Goal: Transaction & Acquisition: Book appointment/travel/reservation

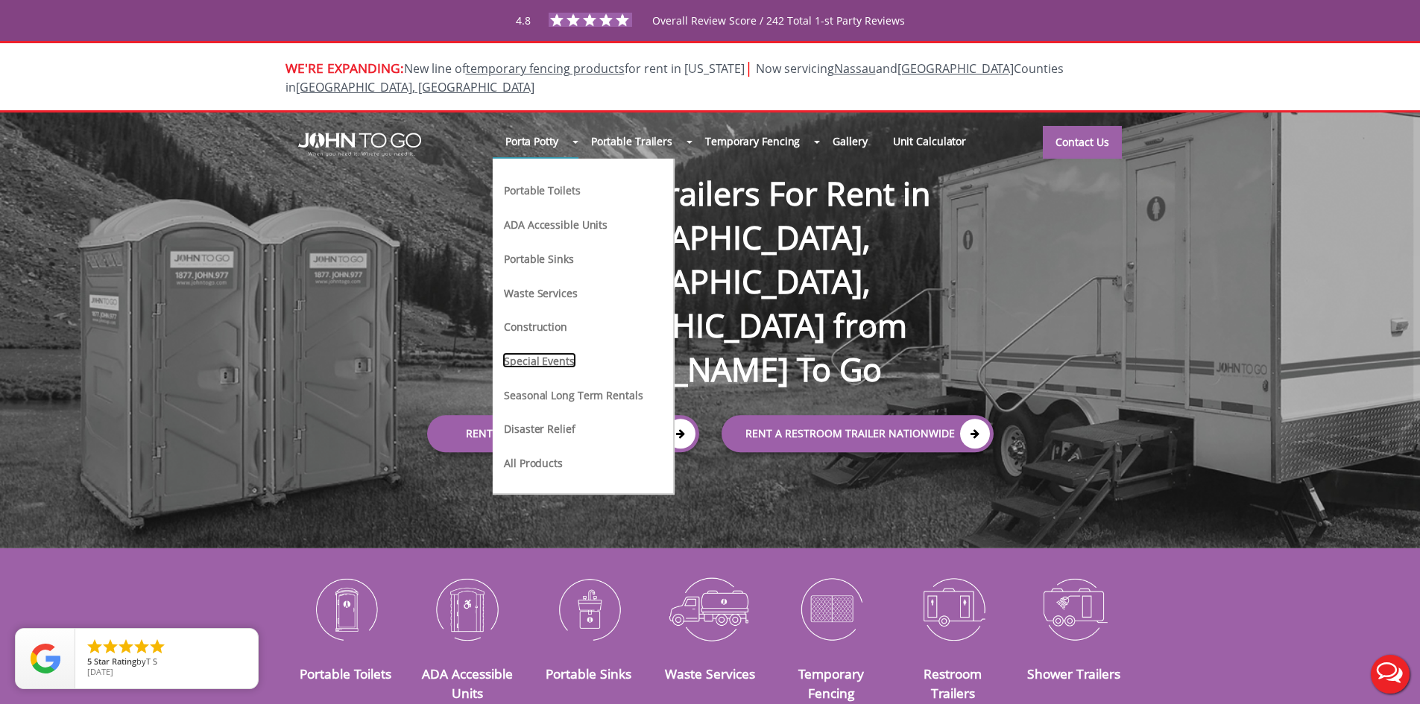
click at [534, 353] on link "Special Events" at bounding box center [539, 361] width 74 height 16
click at [536, 353] on link "Special Events" at bounding box center [539, 361] width 74 height 16
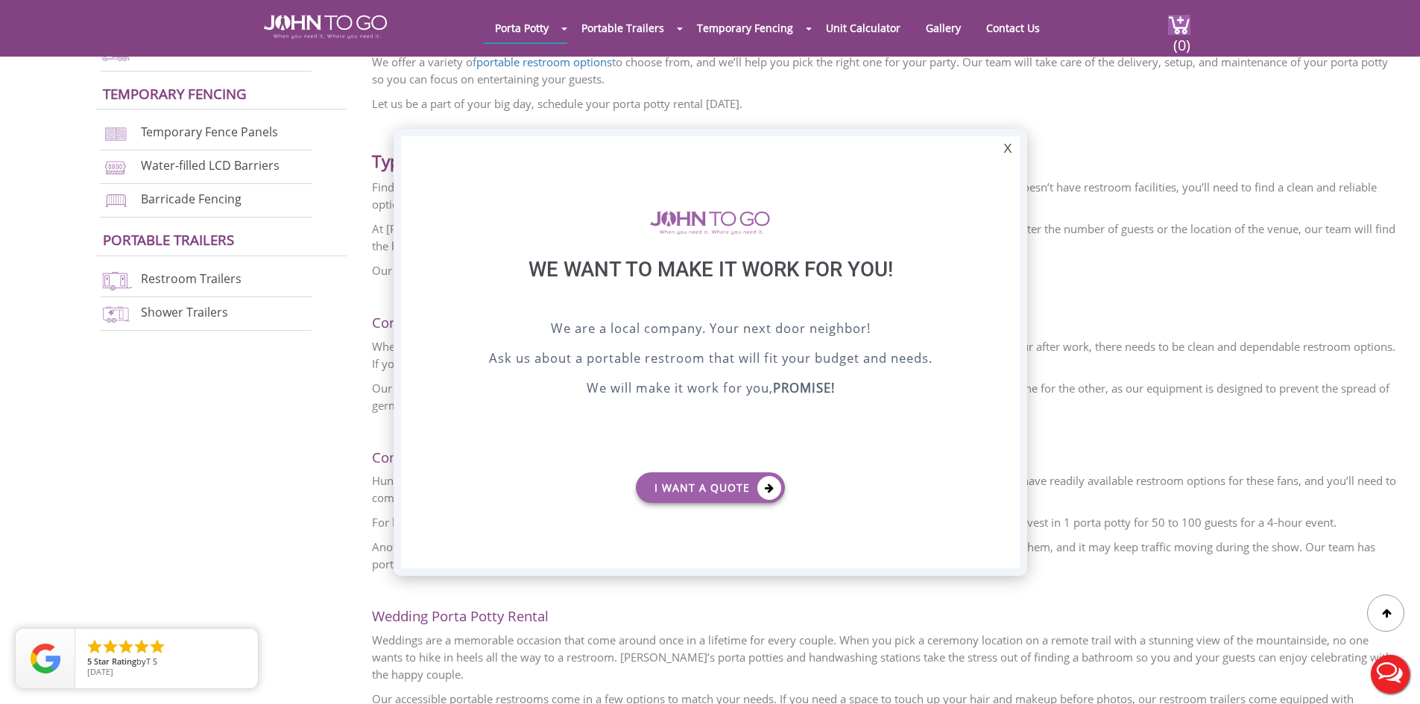
scroll to position [224, 0]
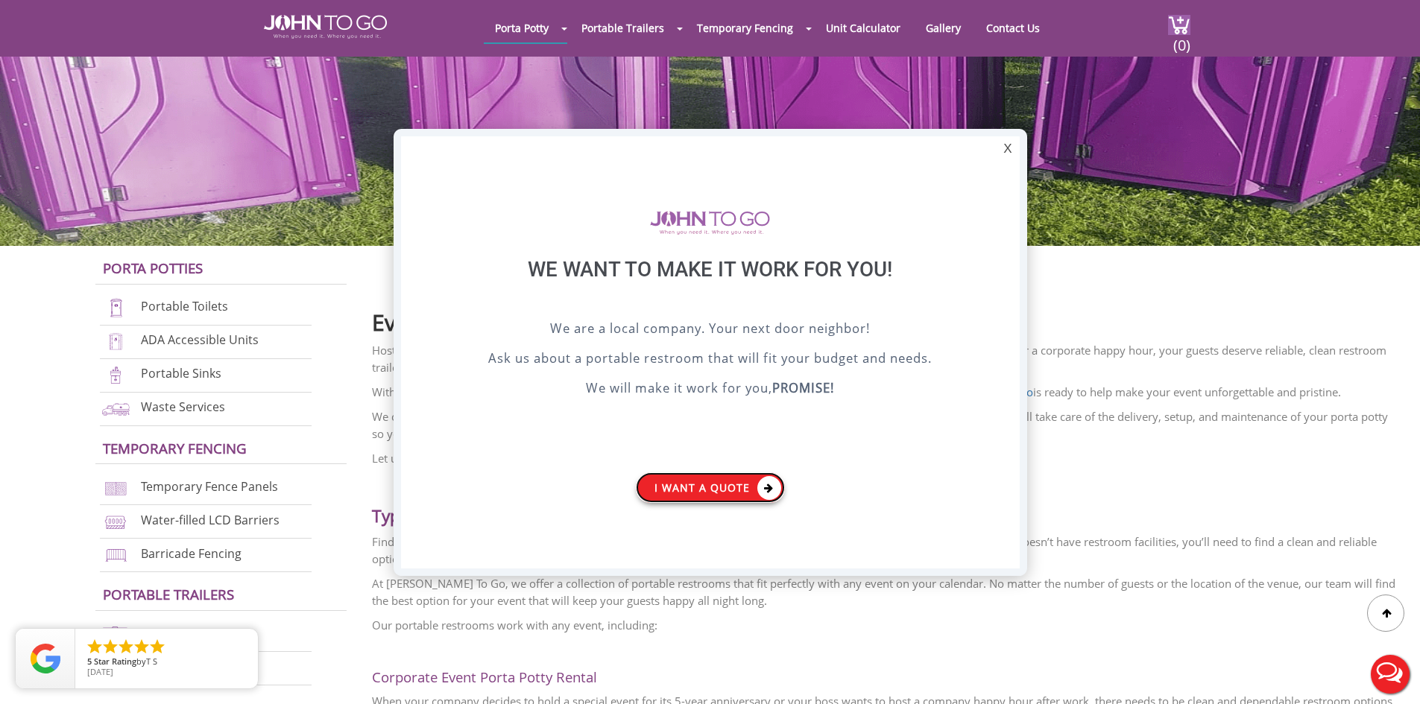
click at [655, 484] on link "I want a Quote" at bounding box center [710, 487] width 149 height 31
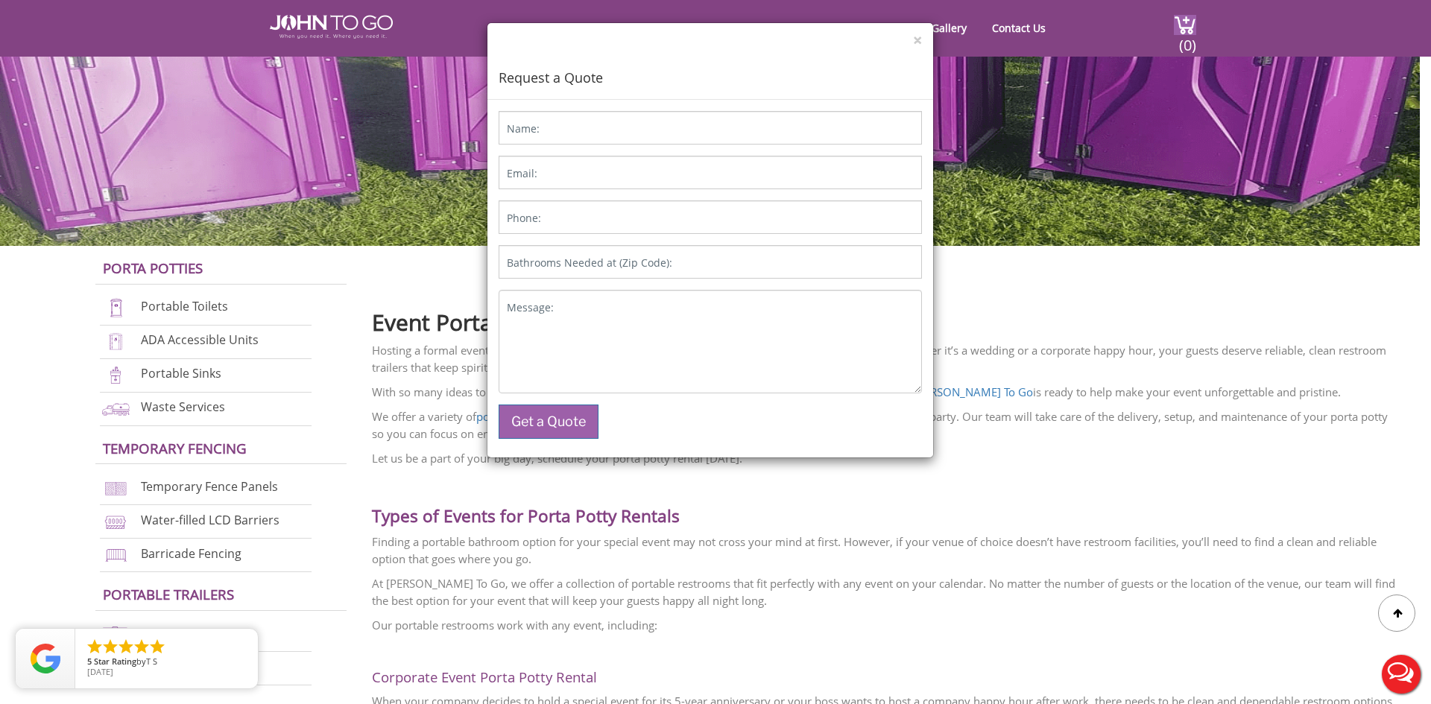
click at [539, 121] on label "Name:" at bounding box center [523, 128] width 33 height 15
click at [539, 121] on input "Name:" at bounding box center [710, 128] width 423 height 34
click at [539, 124] on label "Name:" at bounding box center [523, 128] width 33 height 15
click at [539, 124] on input "Name:" at bounding box center [710, 128] width 423 height 34
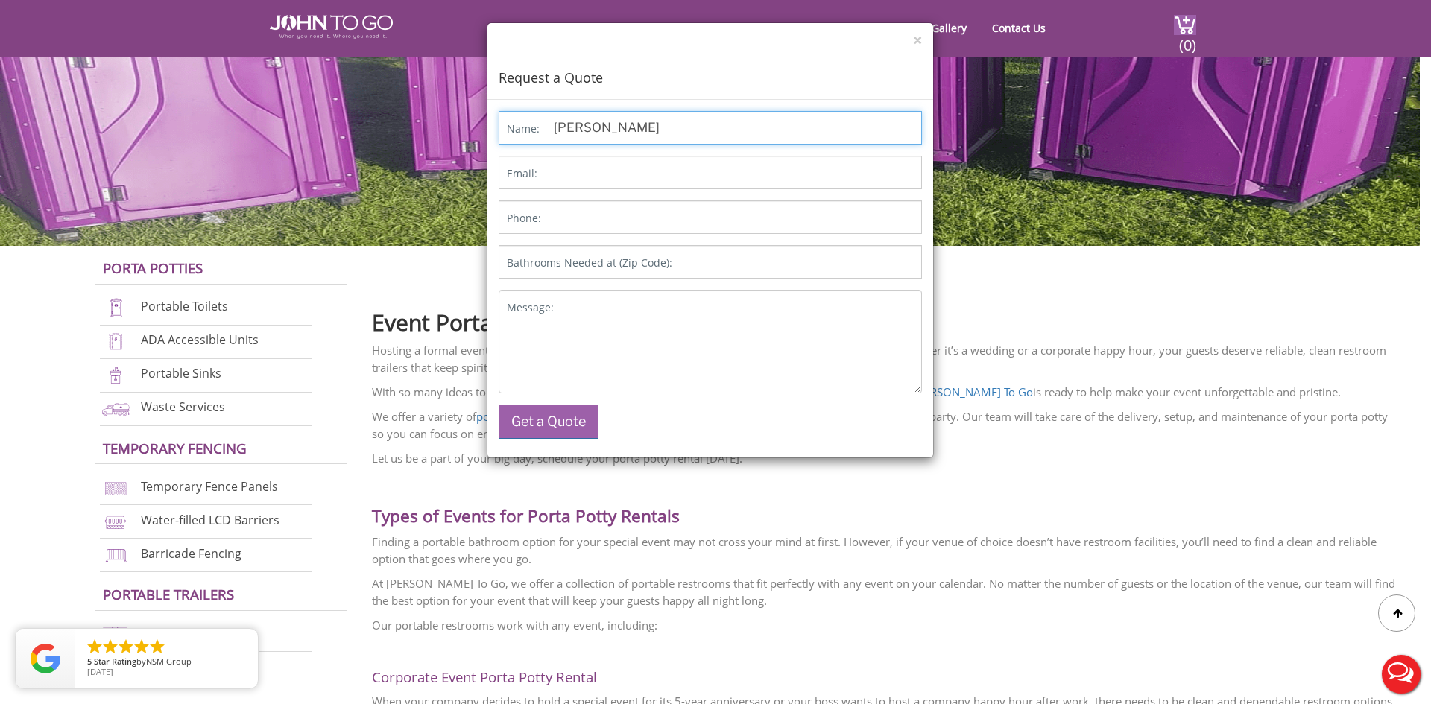
type input "LISA DUCOTE"
click at [911, 43] on div "× Request a Quote" at bounding box center [710, 61] width 446 height 77
click at [917, 40] on button "×" at bounding box center [917, 41] width 9 height 16
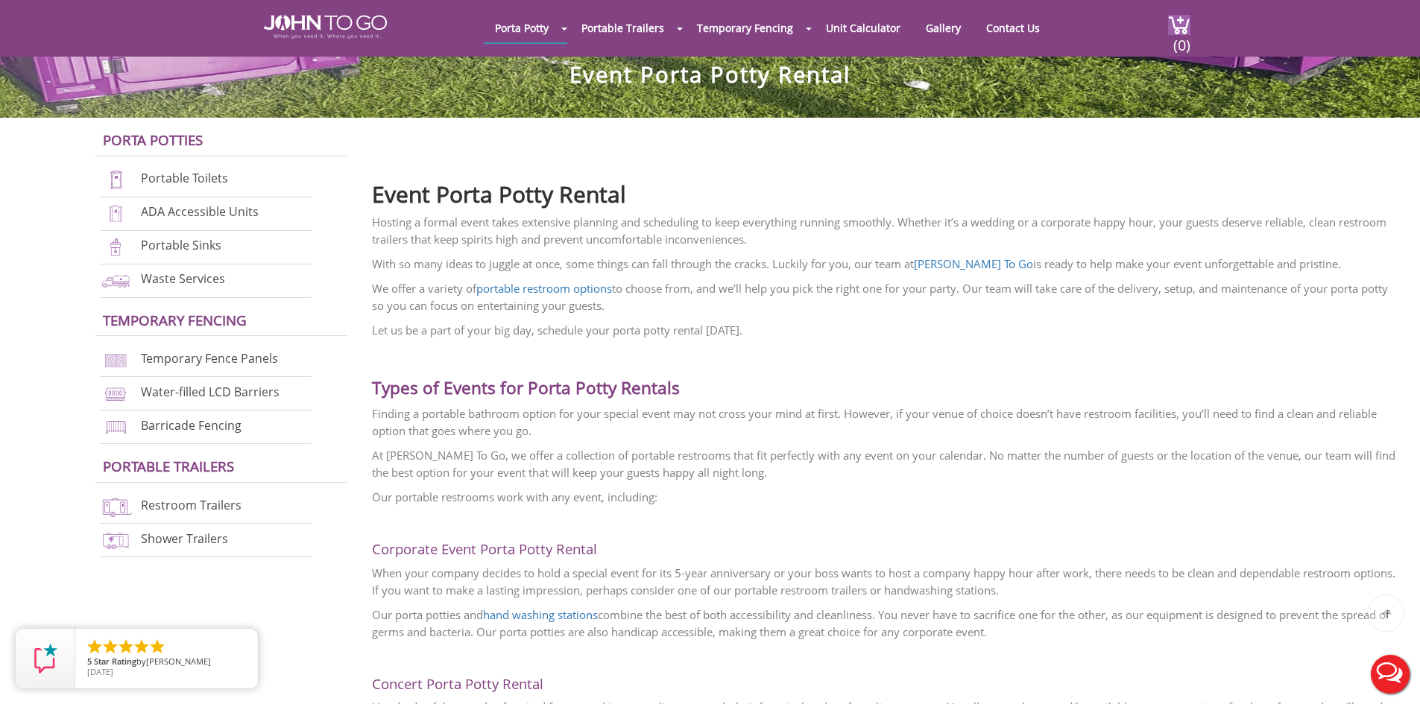
scroll to position [596, 0]
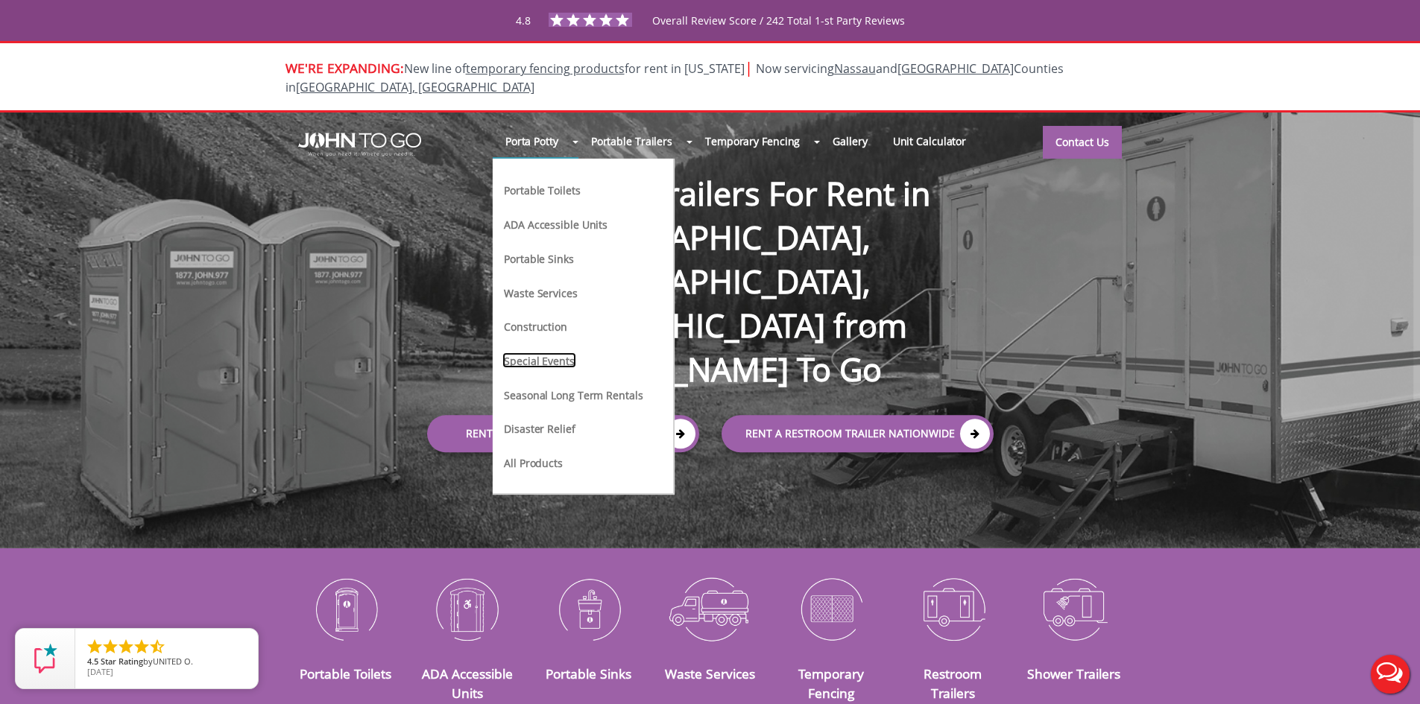
click at [549, 353] on link "Special Events" at bounding box center [539, 361] width 74 height 16
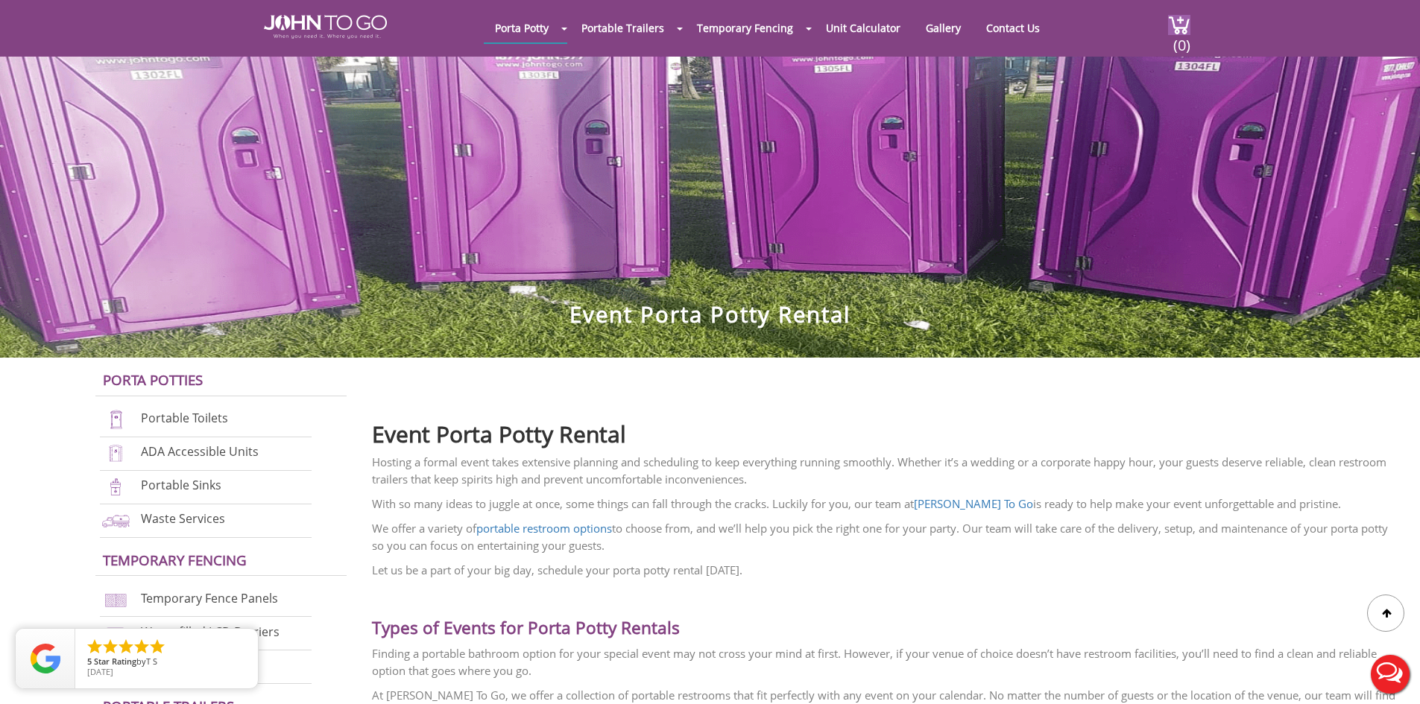
scroll to position [75, 0]
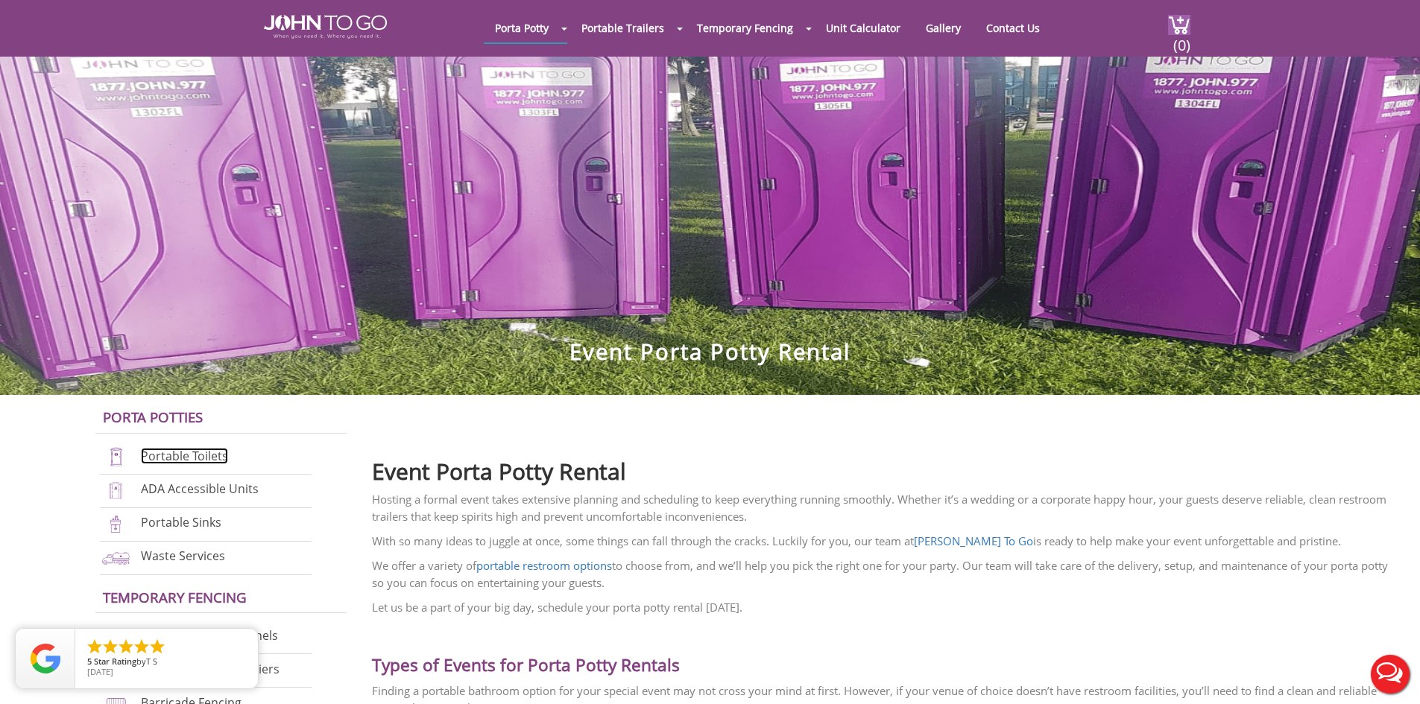
click at [184, 457] on link "Portable Toilets" at bounding box center [184, 456] width 87 height 16
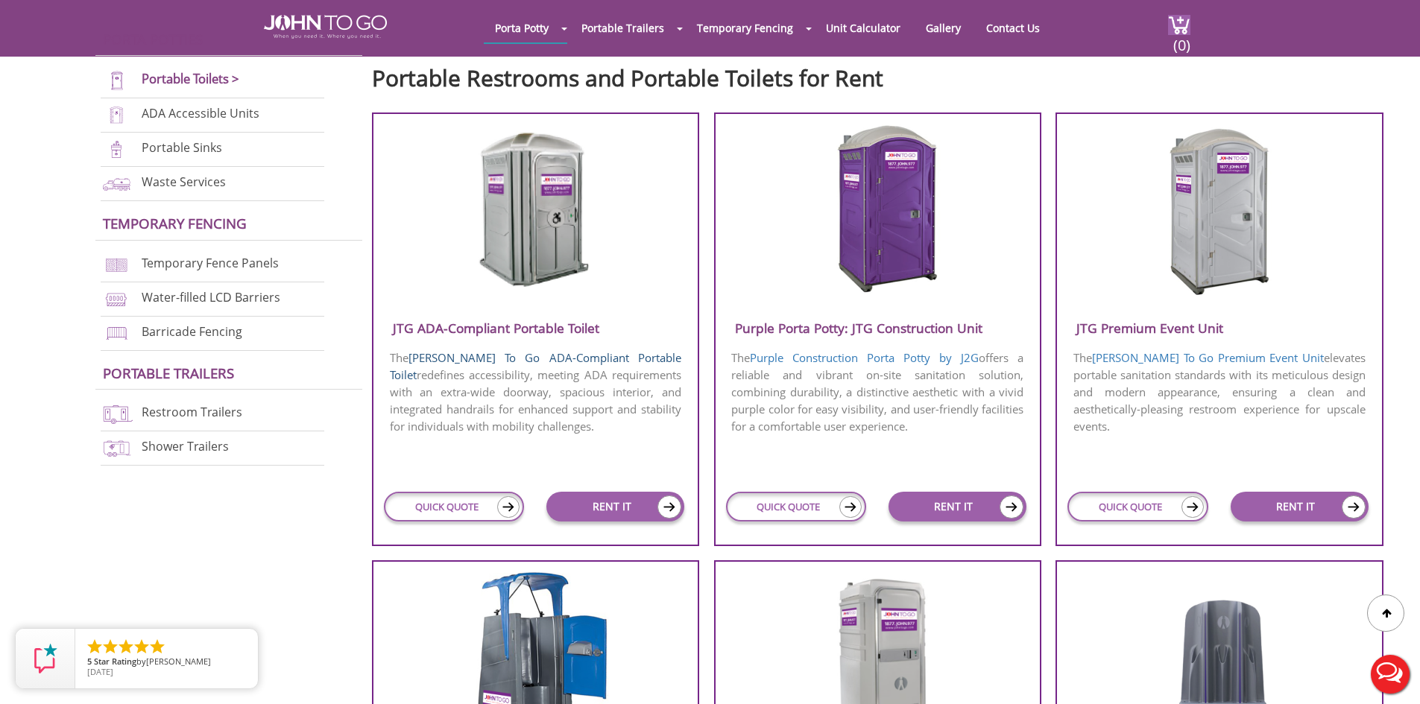
scroll to position [522, 0]
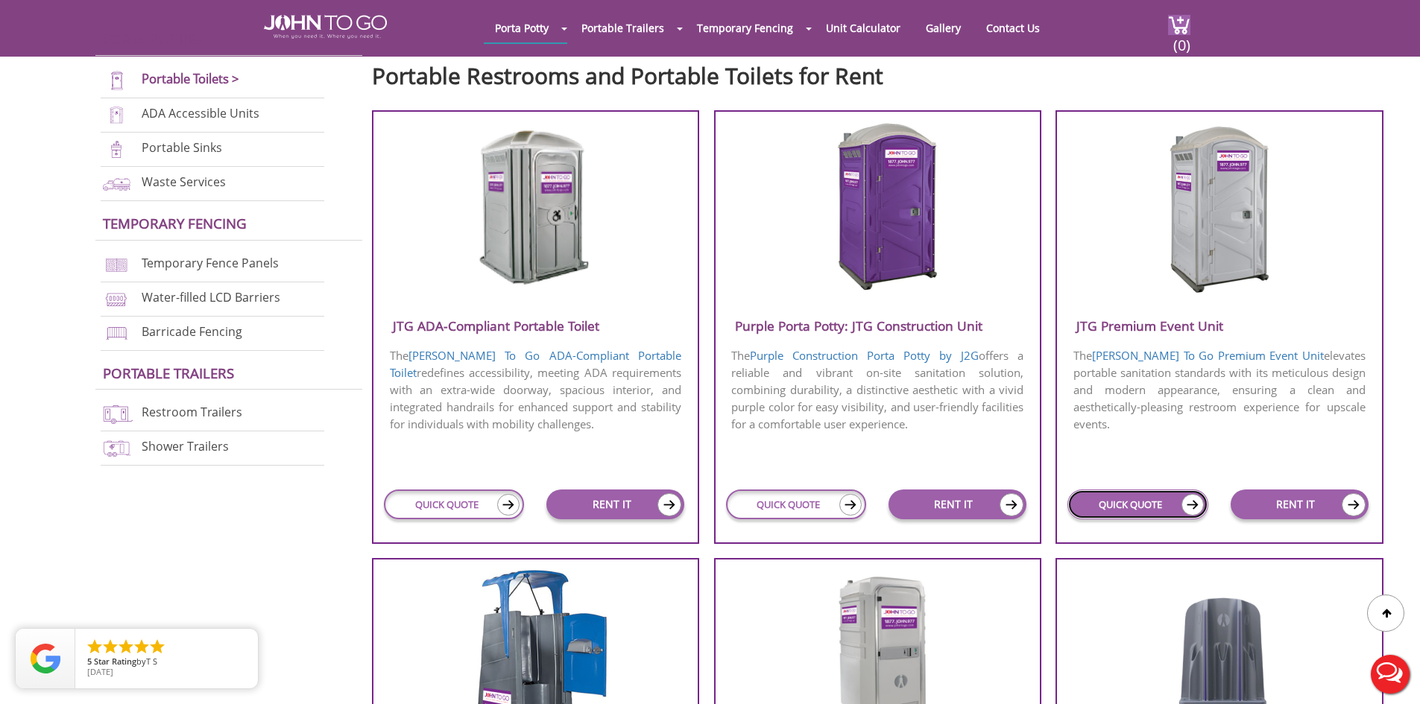
click at [1116, 505] on link "QUICK QUOTE" at bounding box center [1137, 505] width 140 height 30
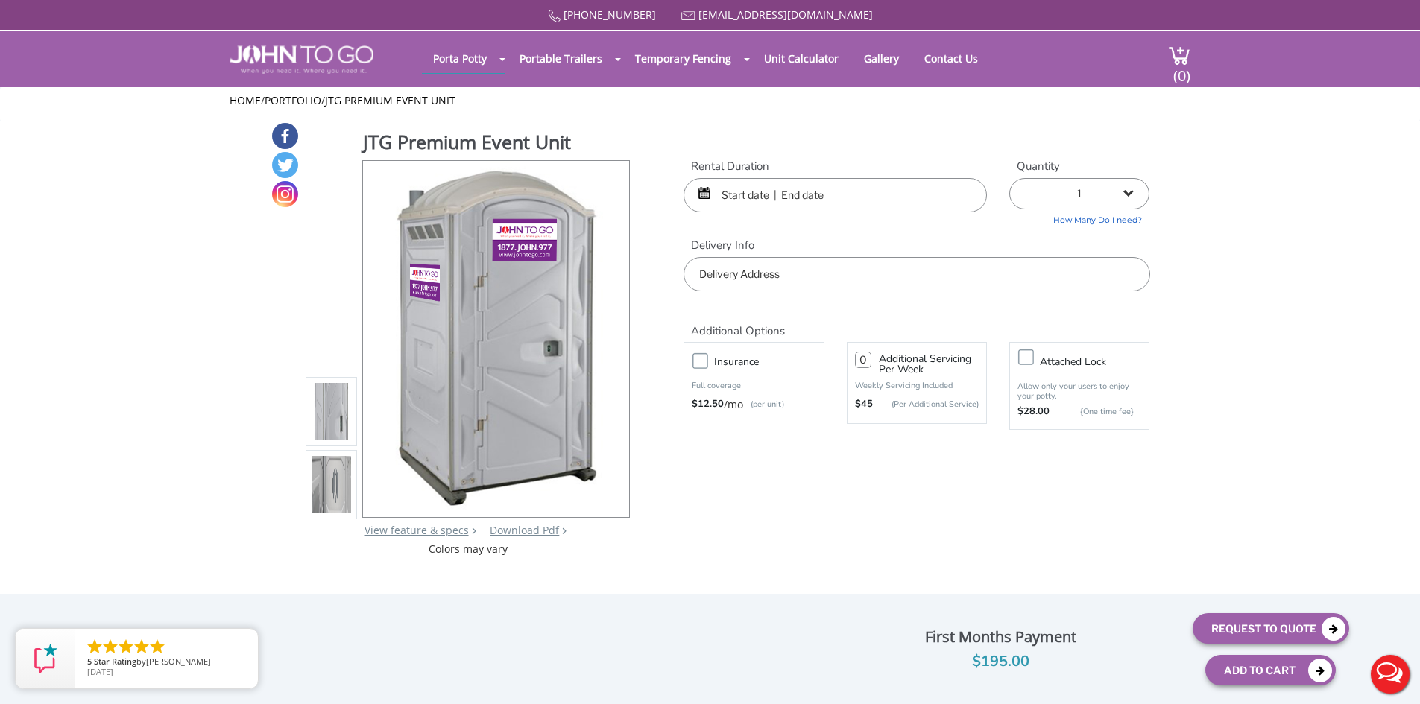
click at [847, 206] on input "text" at bounding box center [834, 195] width 303 height 34
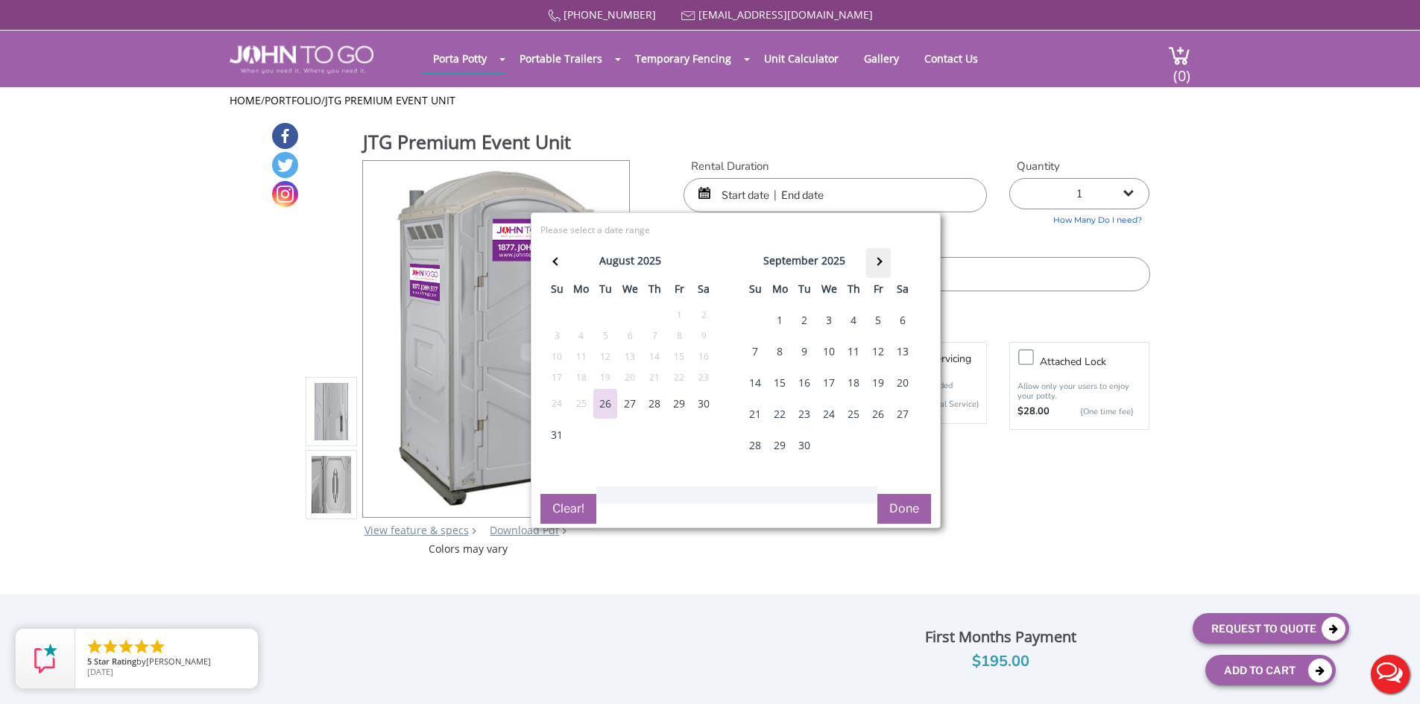
click at [873, 258] on th at bounding box center [878, 263] width 25 height 30
click at [873, 258] on th at bounding box center [879, 263] width 25 height 30
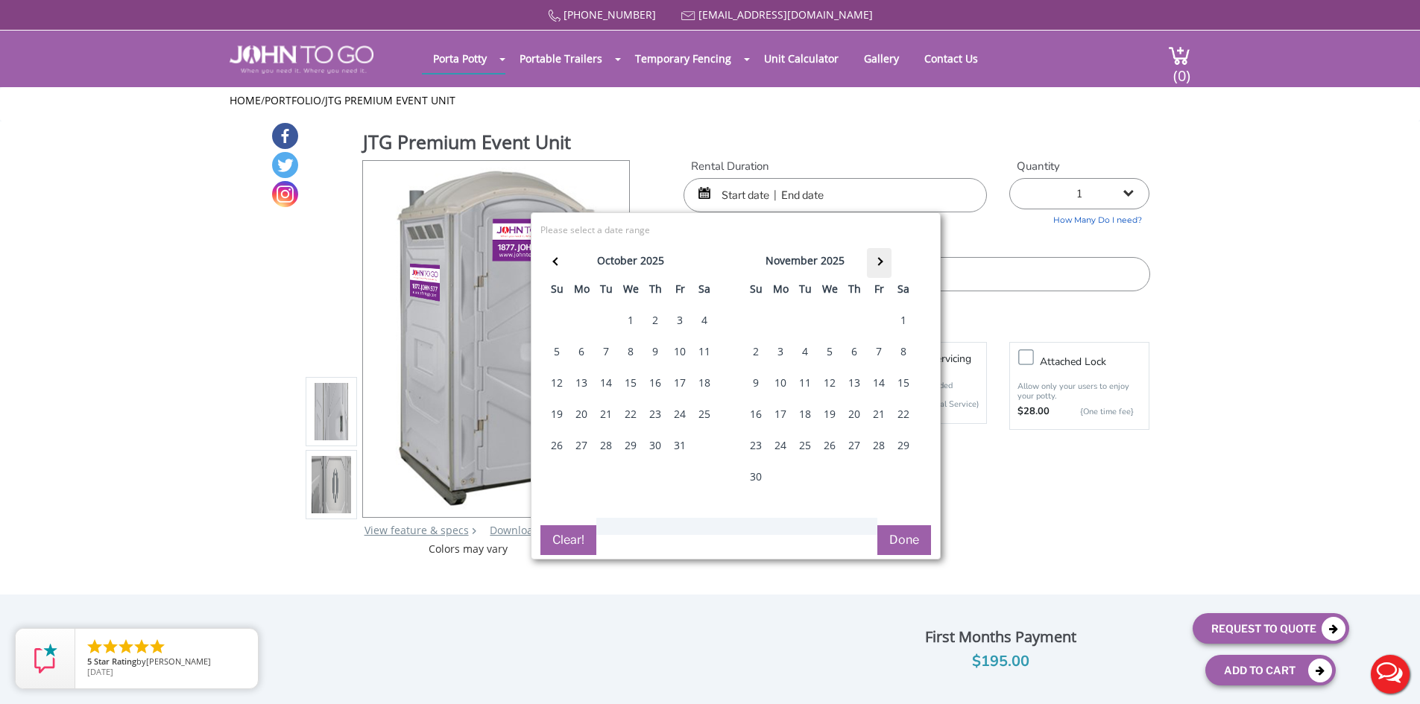
click at [873, 258] on th at bounding box center [879, 263] width 25 height 30
click at [902, 353] on div "13" at bounding box center [903, 352] width 24 height 30
click at [909, 347] on div "13" at bounding box center [903, 352] width 24 height 30
type input "12/13/2025 to 12/13/2025"
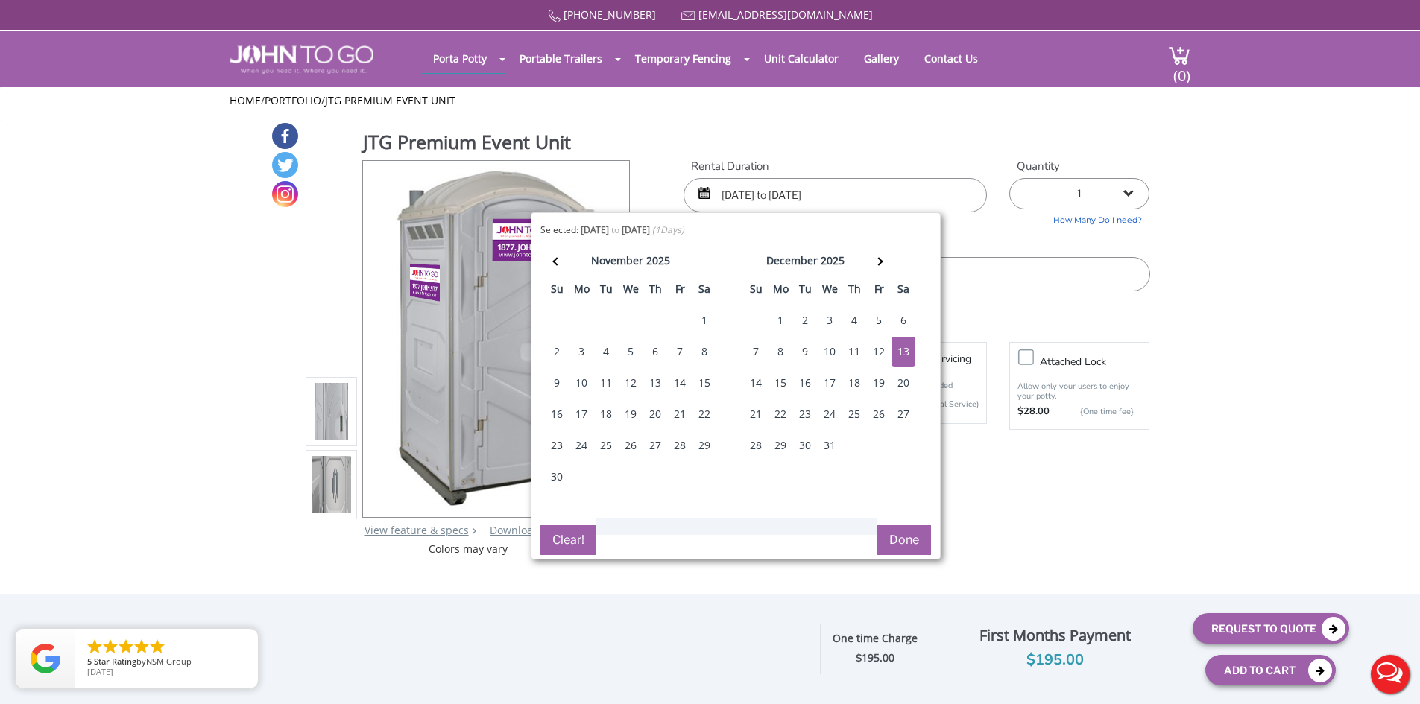
click at [1127, 191] on select "1 2 (5% discount) 3 (8% discount) 4 (10% discount) 5 (12% discount) 6 (12% disc…" at bounding box center [1079, 193] width 140 height 31
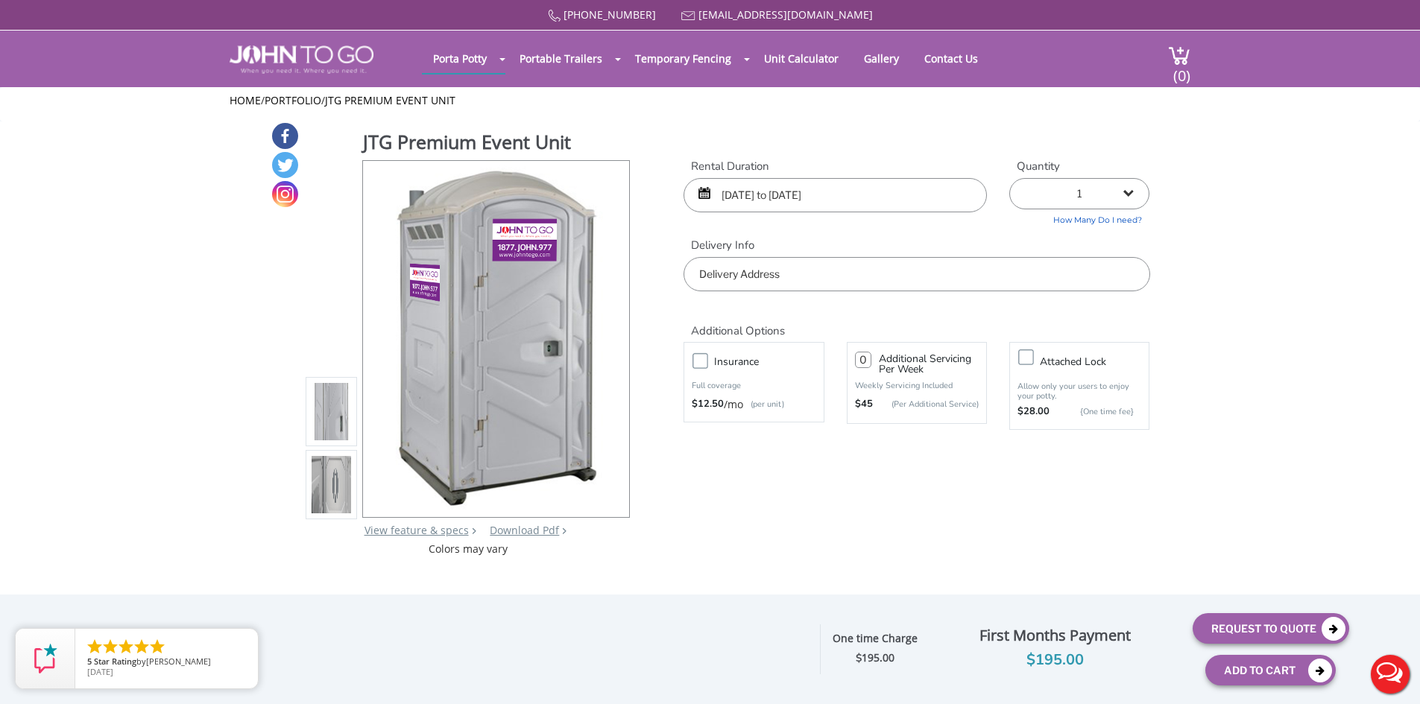
select select "3"
click at [1009, 178] on select "1 2 (5% discount) 3 (8% discount) 4 (10% discount) 5 (12% discount) 6 (12% disc…" at bounding box center [1079, 193] width 140 height 31
click at [873, 289] on input "text" at bounding box center [916, 274] width 466 height 34
click at [726, 281] on input "text" at bounding box center [916, 274] width 466 height 34
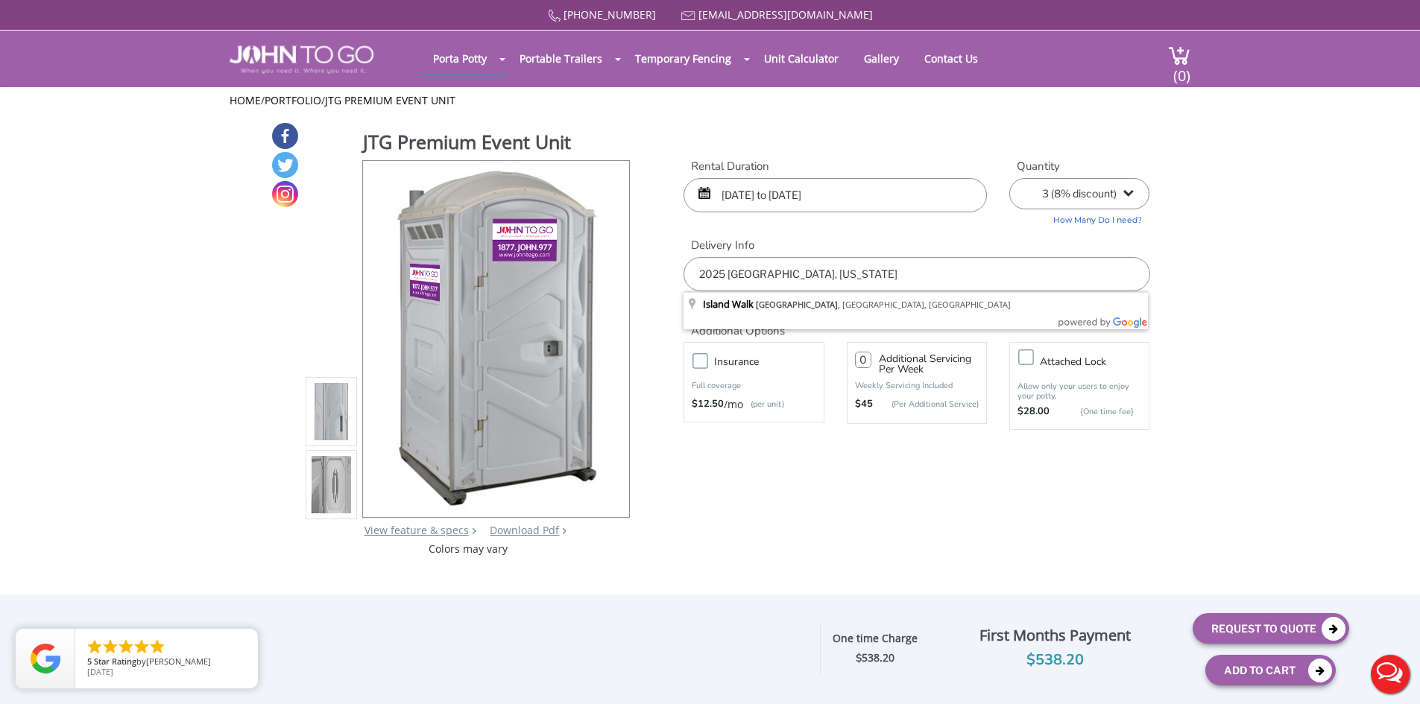
type input "2025 COLLIER COUNTY HEART WALK, FLORIDA"
click at [1242, 621] on div "877 564 6977 info@johntogo.com Porta Potty Portable Toilets ADA Accessible Unit…" at bounding box center [710, 362] width 1420 height 724
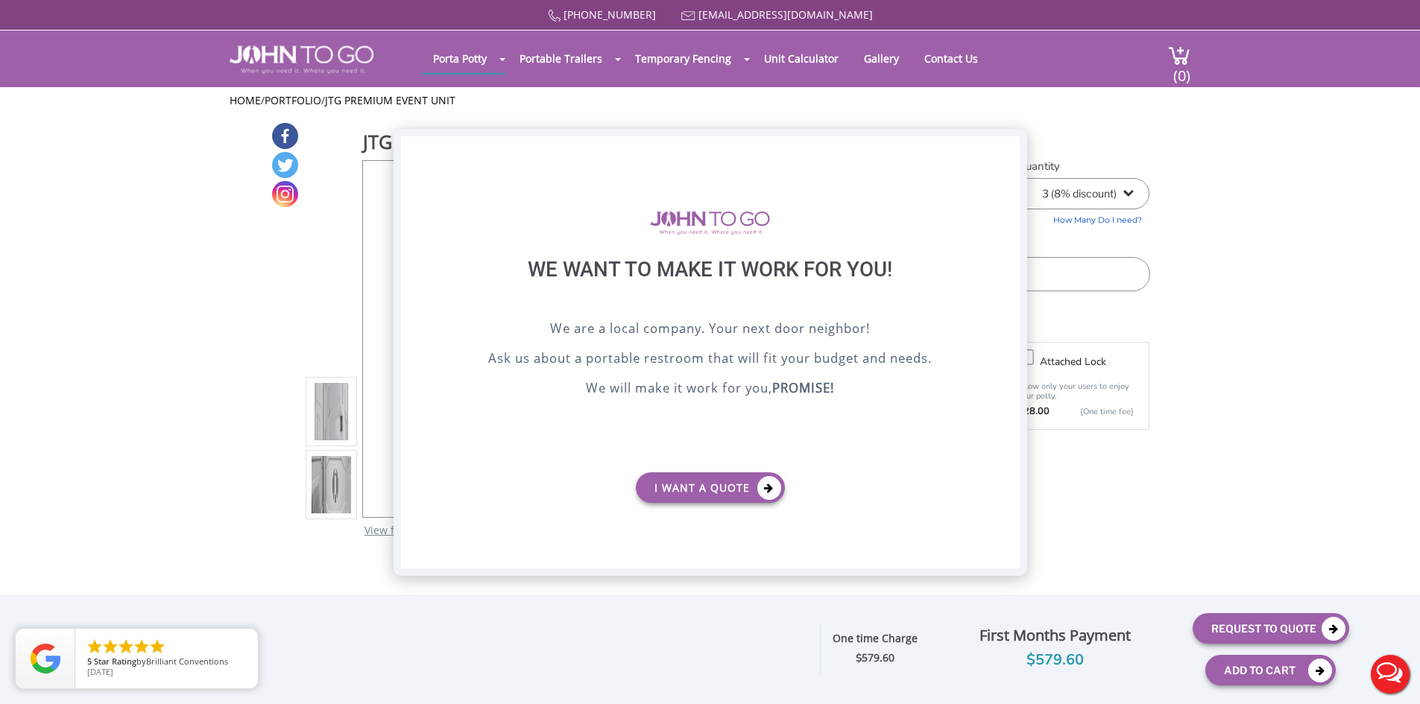
click at [1007, 154] on div "X" at bounding box center [1007, 148] width 23 height 25
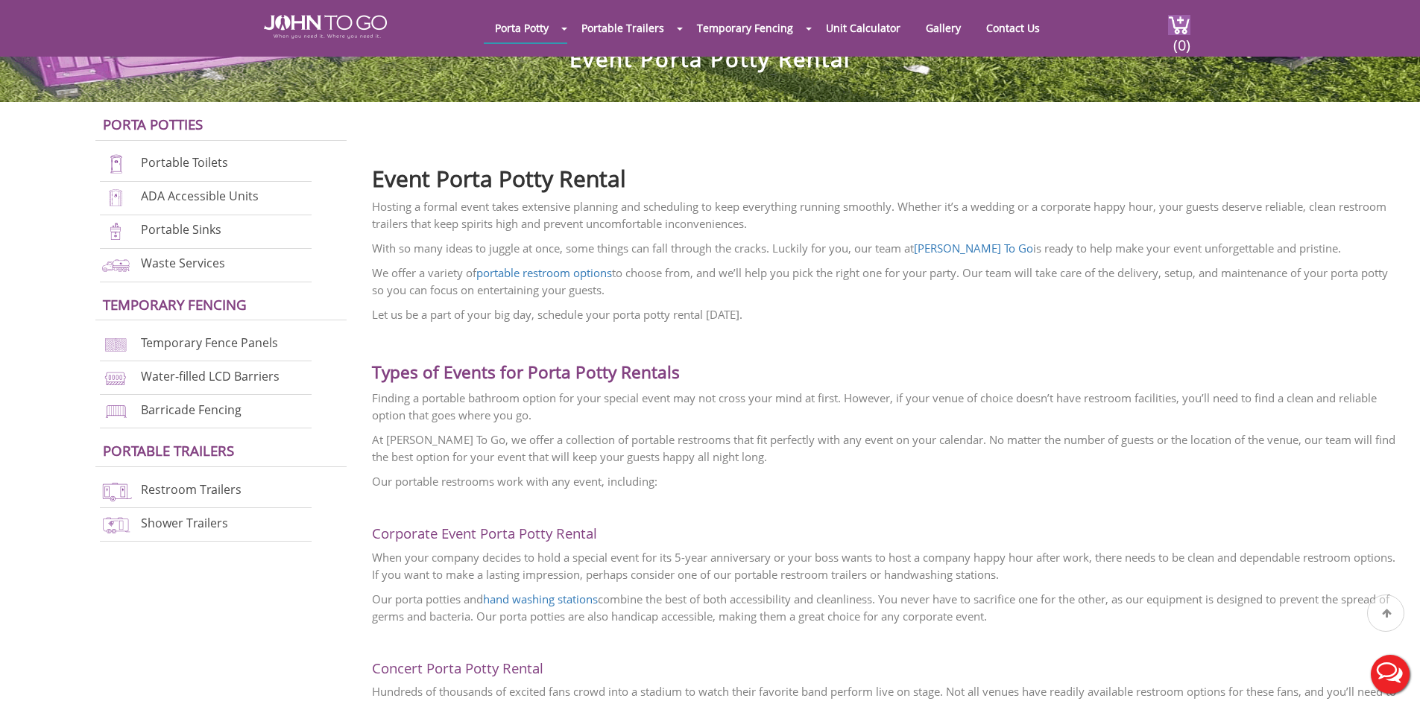
scroll to position [373, 0]
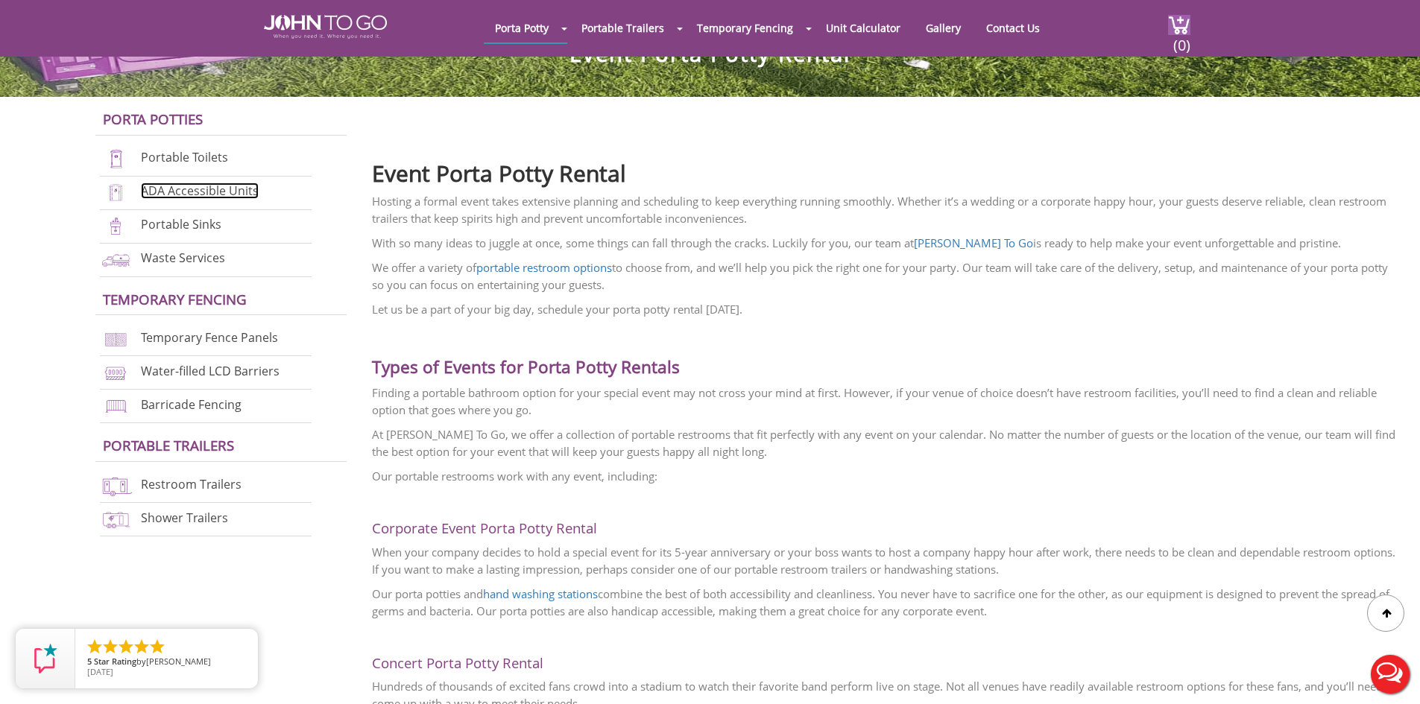
click at [199, 193] on link "ADA Accessible Units" at bounding box center [200, 191] width 118 height 16
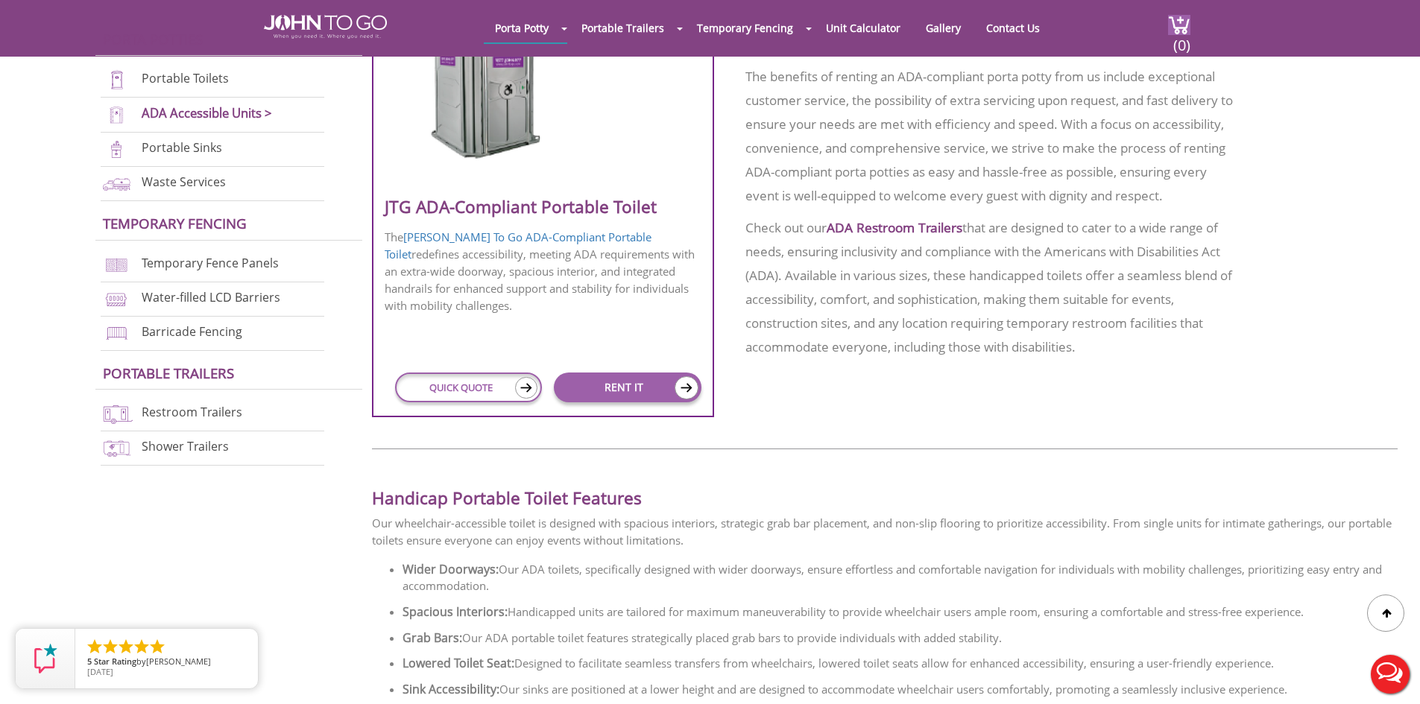
scroll to position [745, 0]
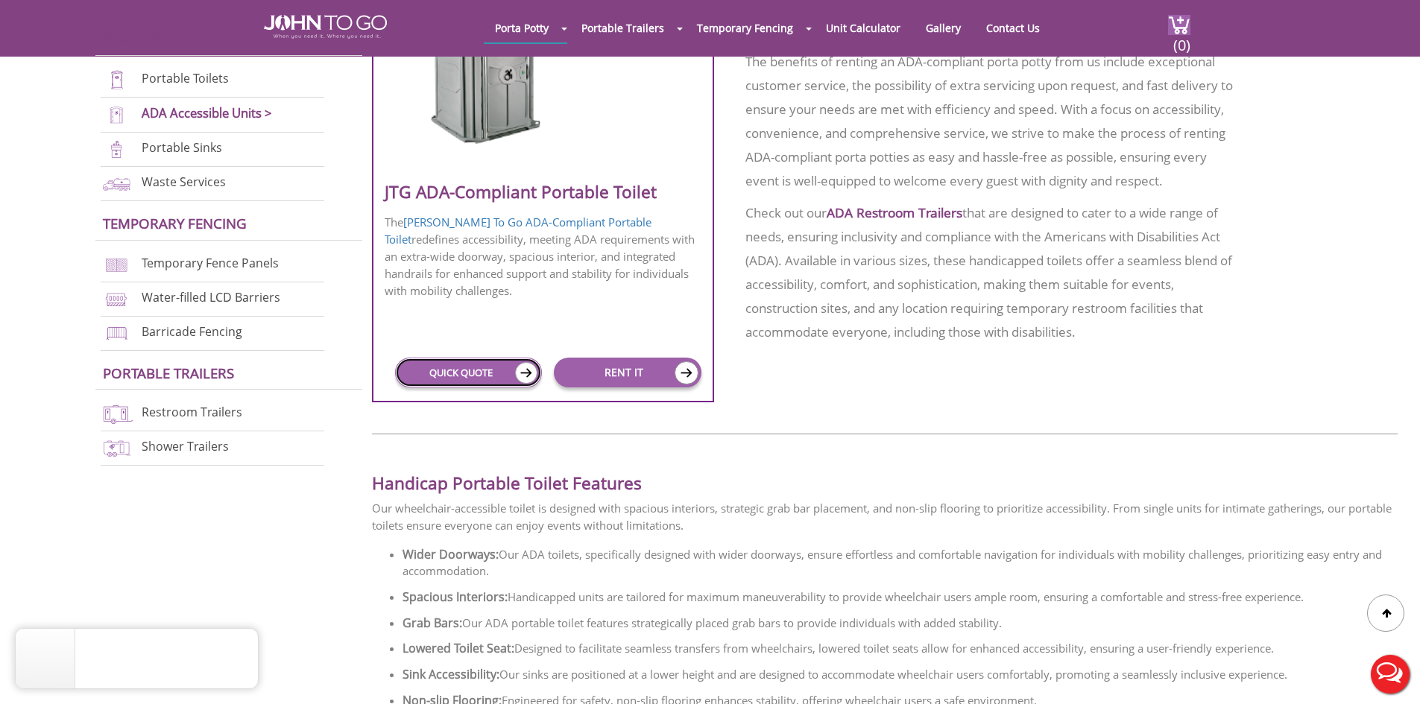
click at [479, 382] on link "QUICK QUOTE" at bounding box center [468, 373] width 147 height 30
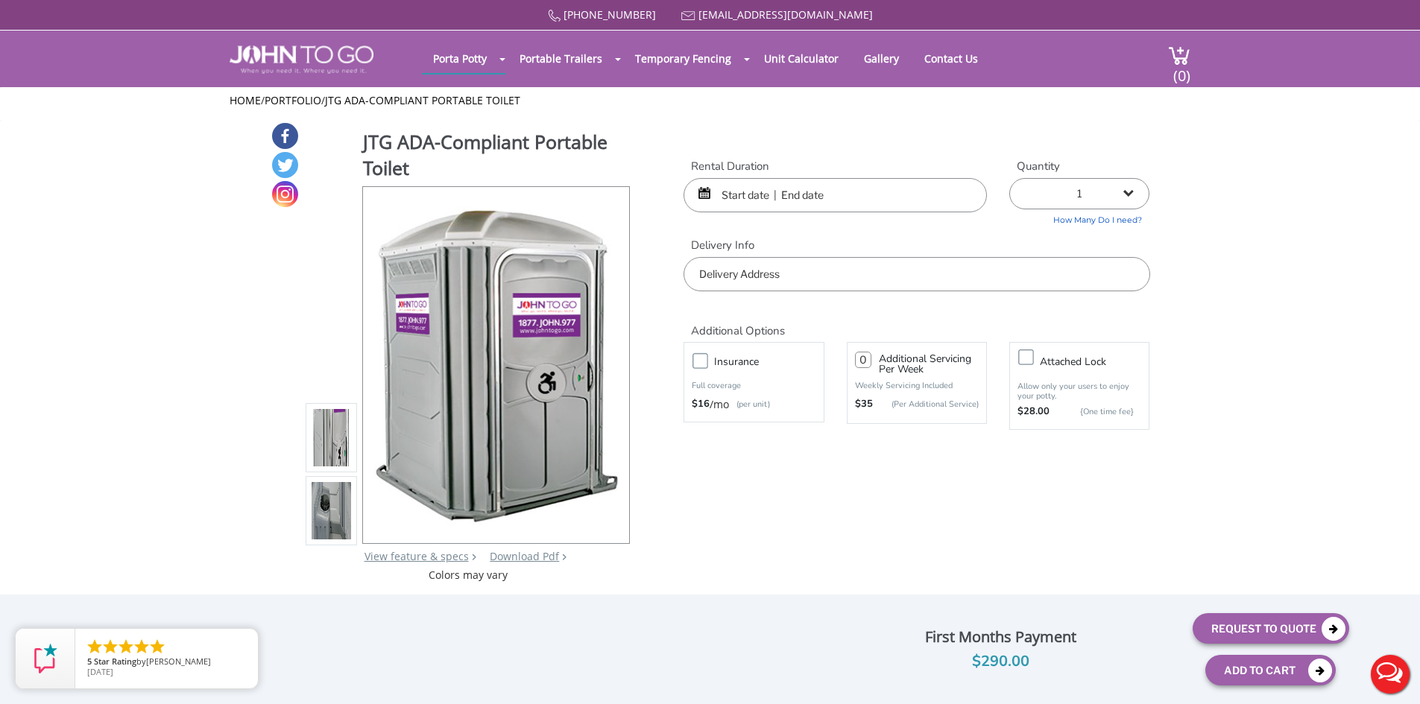
click at [791, 206] on input "text" at bounding box center [834, 195] width 303 height 34
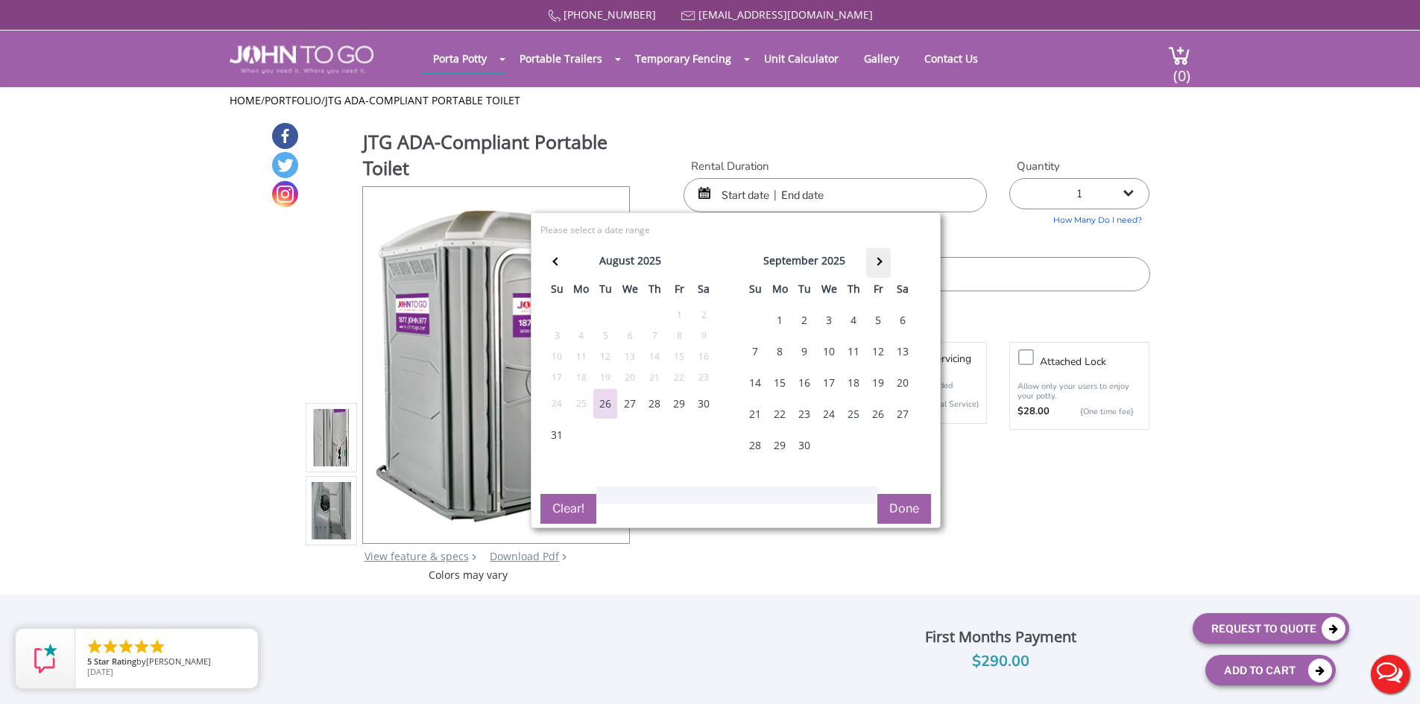
click at [873, 261] on th at bounding box center [878, 263] width 25 height 30
click at [873, 261] on th at bounding box center [879, 263] width 25 height 30
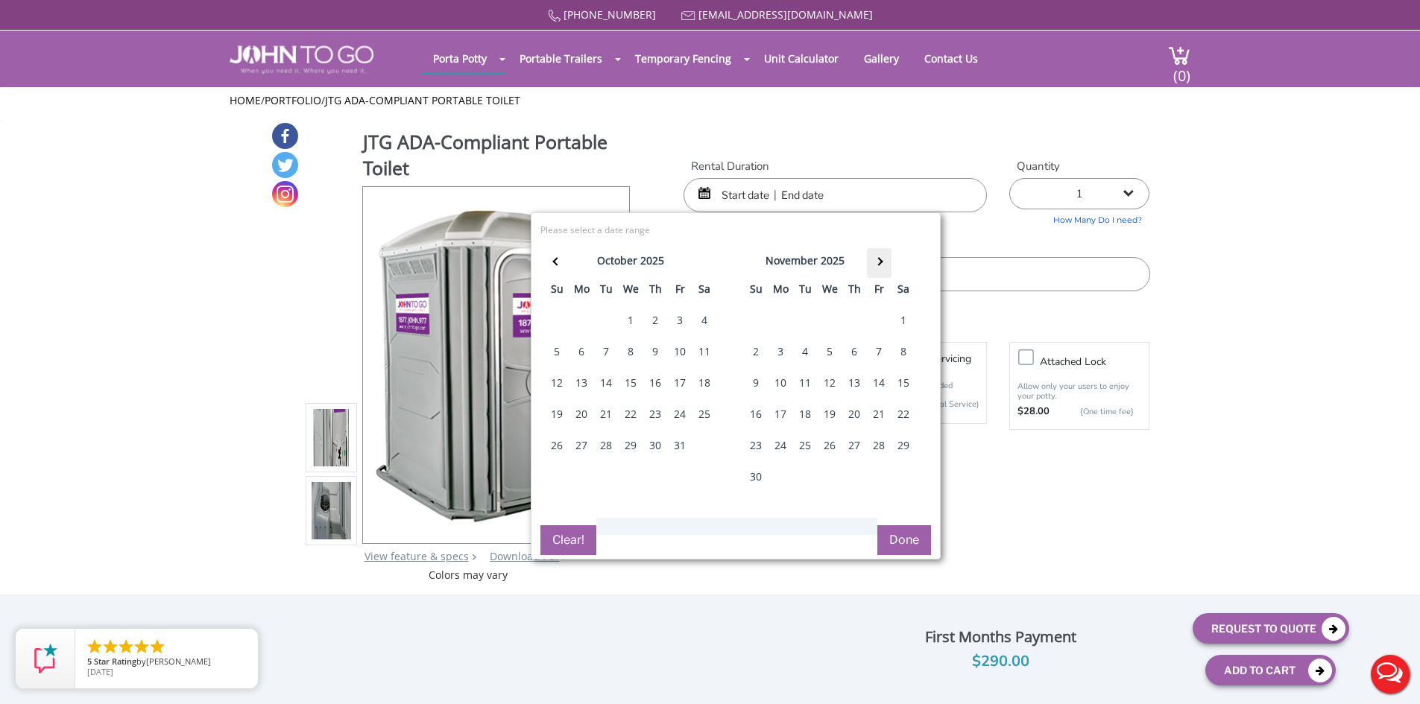
click at [873, 261] on th at bounding box center [879, 263] width 25 height 30
click at [909, 355] on div "13" at bounding box center [903, 352] width 24 height 30
click at [1028, 266] on input "text" at bounding box center [916, 274] width 466 height 34
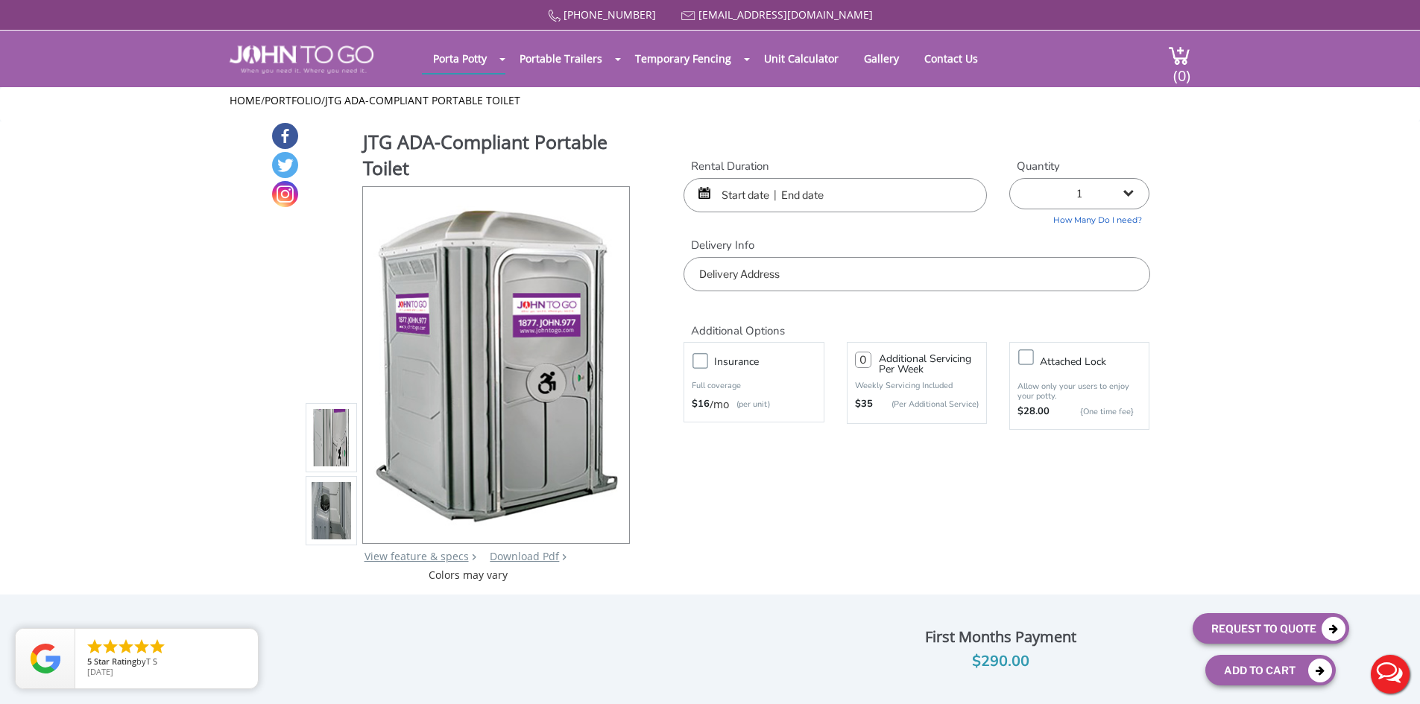
click at [862, 279] on input "text" at bounding box center [916, 274] width 466 height 34
click at [806, 279] on input "text" at bounding box center [916, 274] width 466 height 34
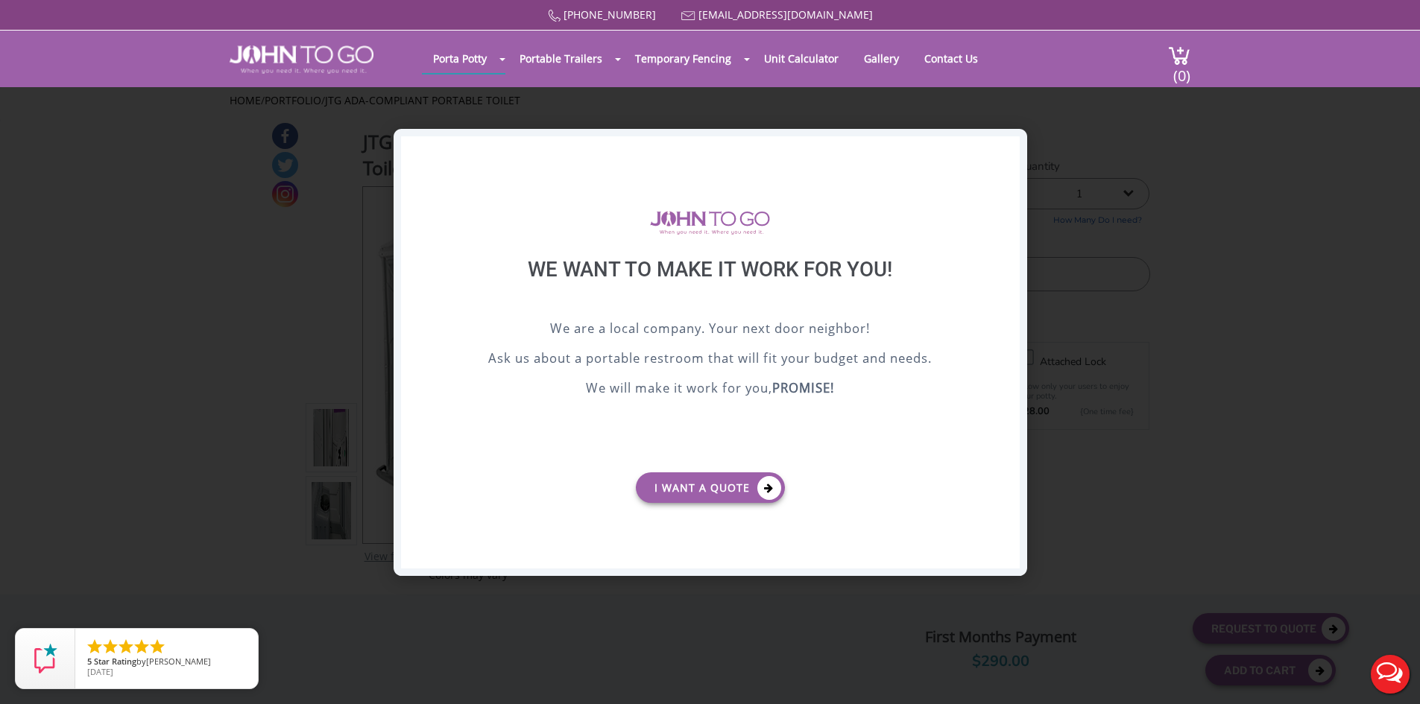
click at [1011, 159] on div "X" at bounding box center [1007, 148] width 23 height 25
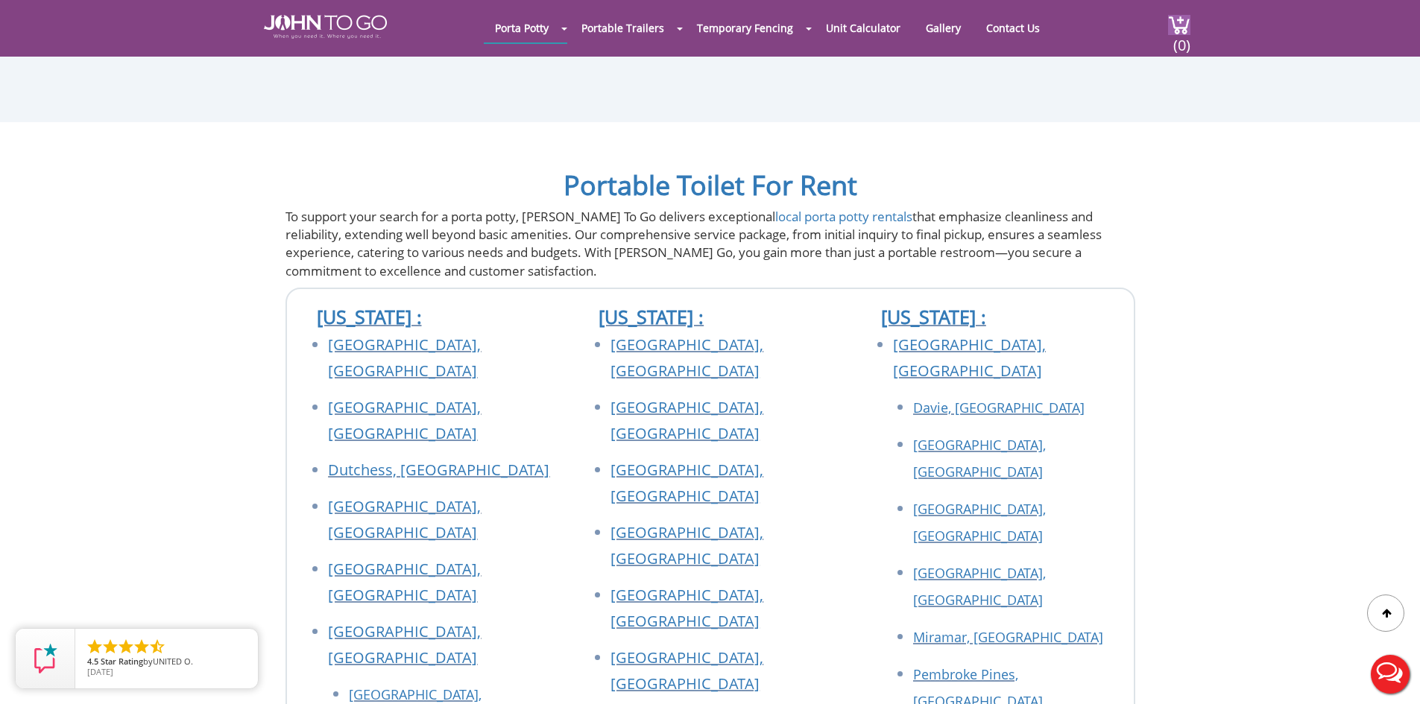
scroll to position [2418, 0]
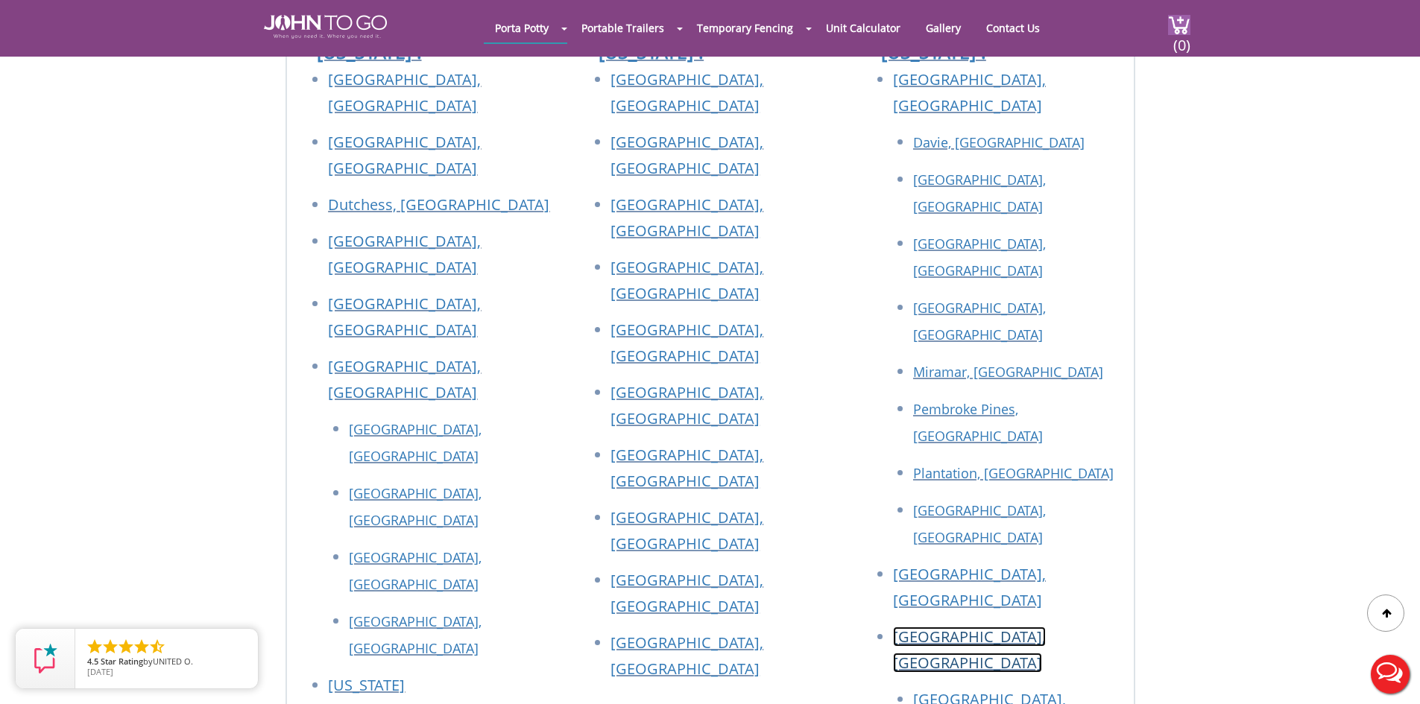
click at [902, 627] on link "[GEOGRAPHIC_DATA], [GEOGRAPHIC_DATA]" at bounding box center [969, 650] width 153 height 46
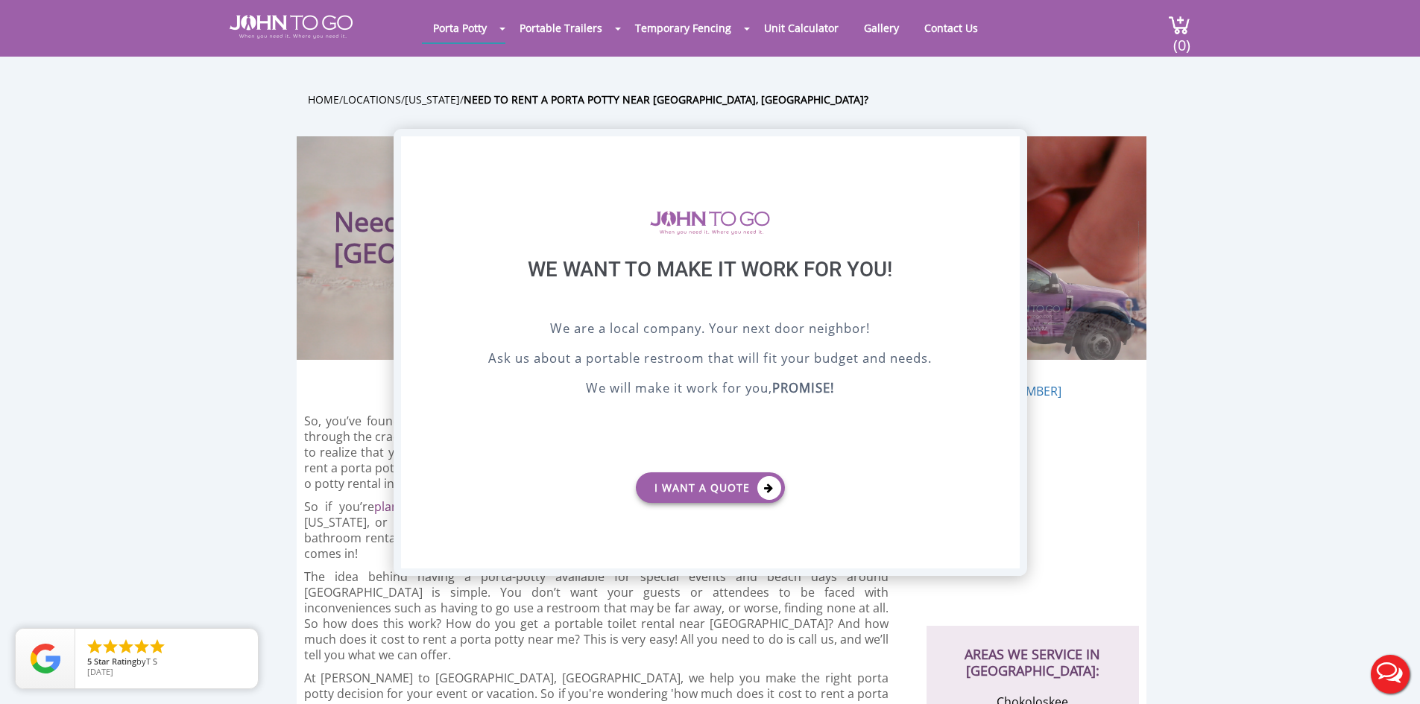
click at [1002, 146] on div "X" at bounding box center [1007, 148] width 23 height 25
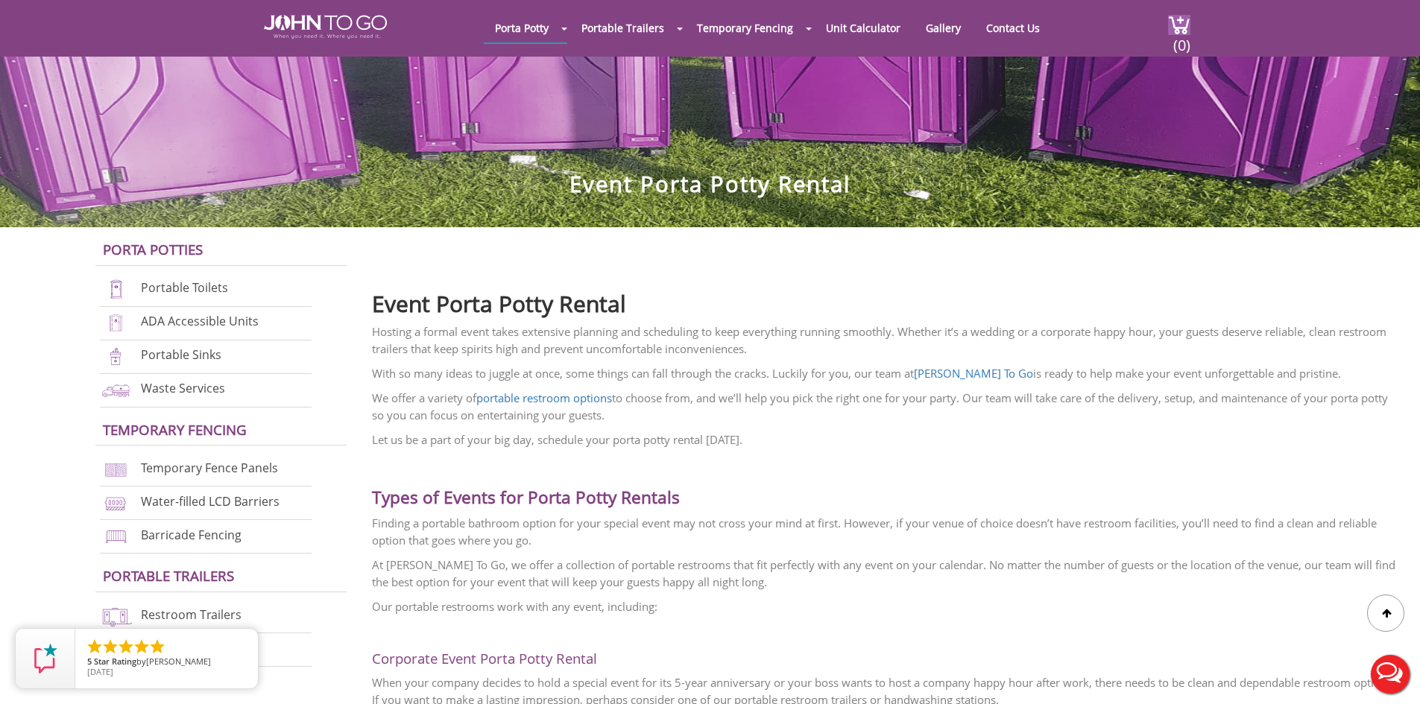
scroll to position [241, 0]
click at [227, 326] on link "ADA Accessible Units" at bounding box center [200, 322] width 118 height 16
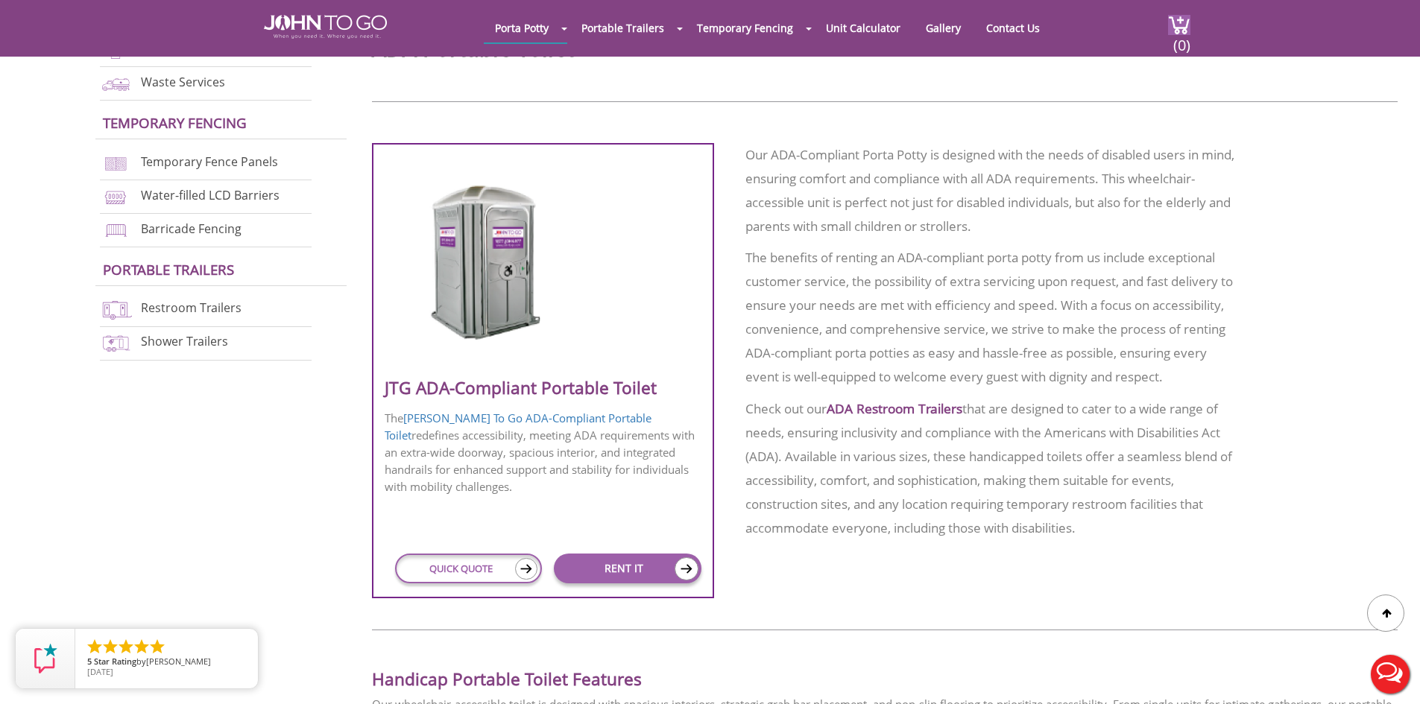
scroll to position [820, 0]
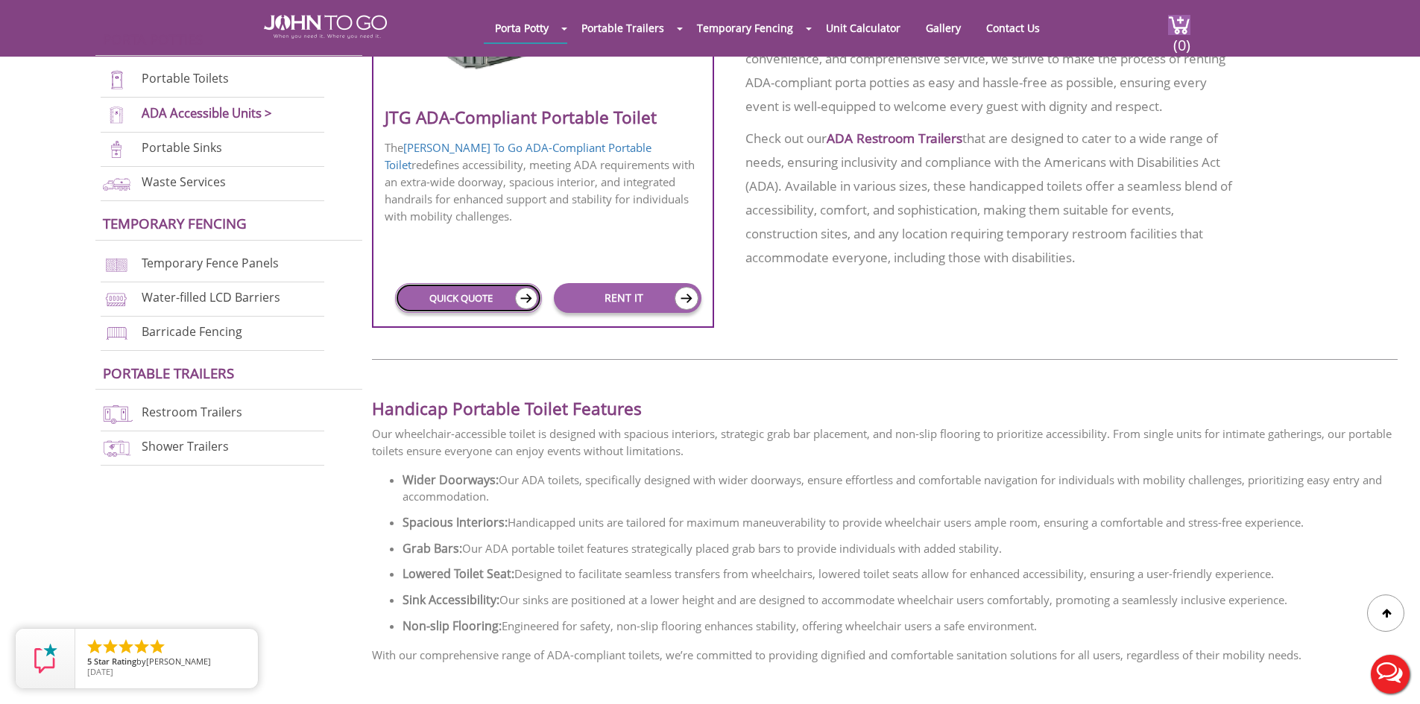
click at [476, 305] on link "QUICK QUOTE" at bounding box center [468, 298] width 147 height 30
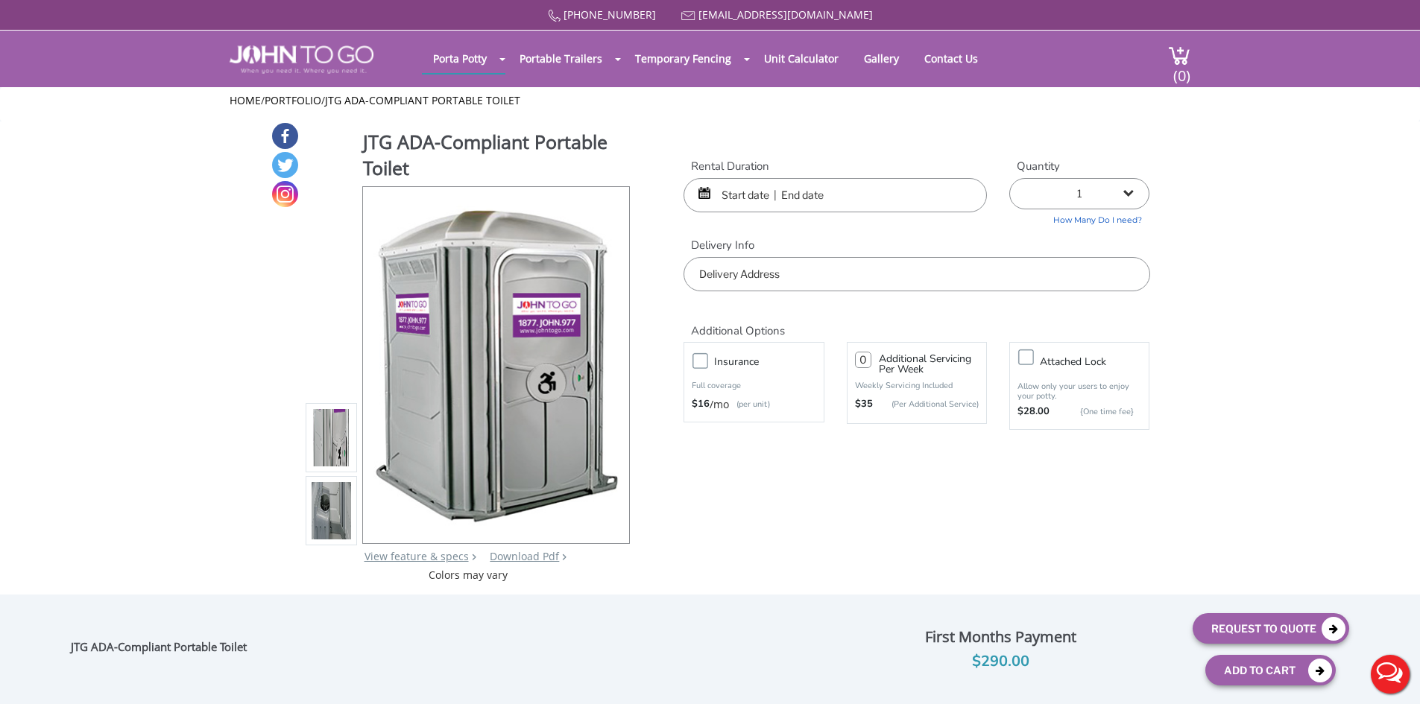
click at [790, 181] on input "text" at bounding box center [834, 195] width 303 height 34
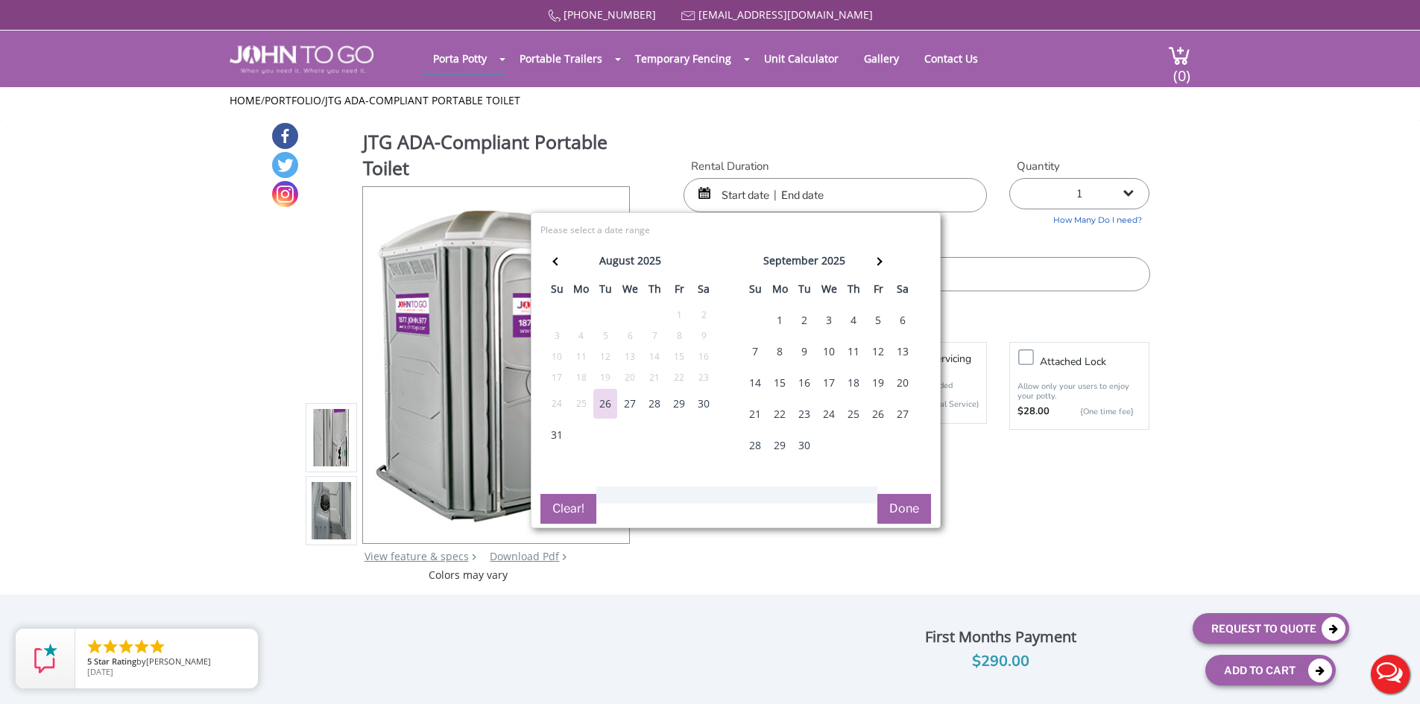
click at [892, 265] on table "september 2025 su mo tu we th fr sa 31 1 2 3 4 5 6 7 8 9 10 11 12 13 14 15 16 1…" at bounding box center [828, 355] width 173 height 214
click at [873, 253] on th at bounding box center [878, 263] width 25 height 30
click at [873, 253] on th at bounding box center [879, 263] width 25 height 30
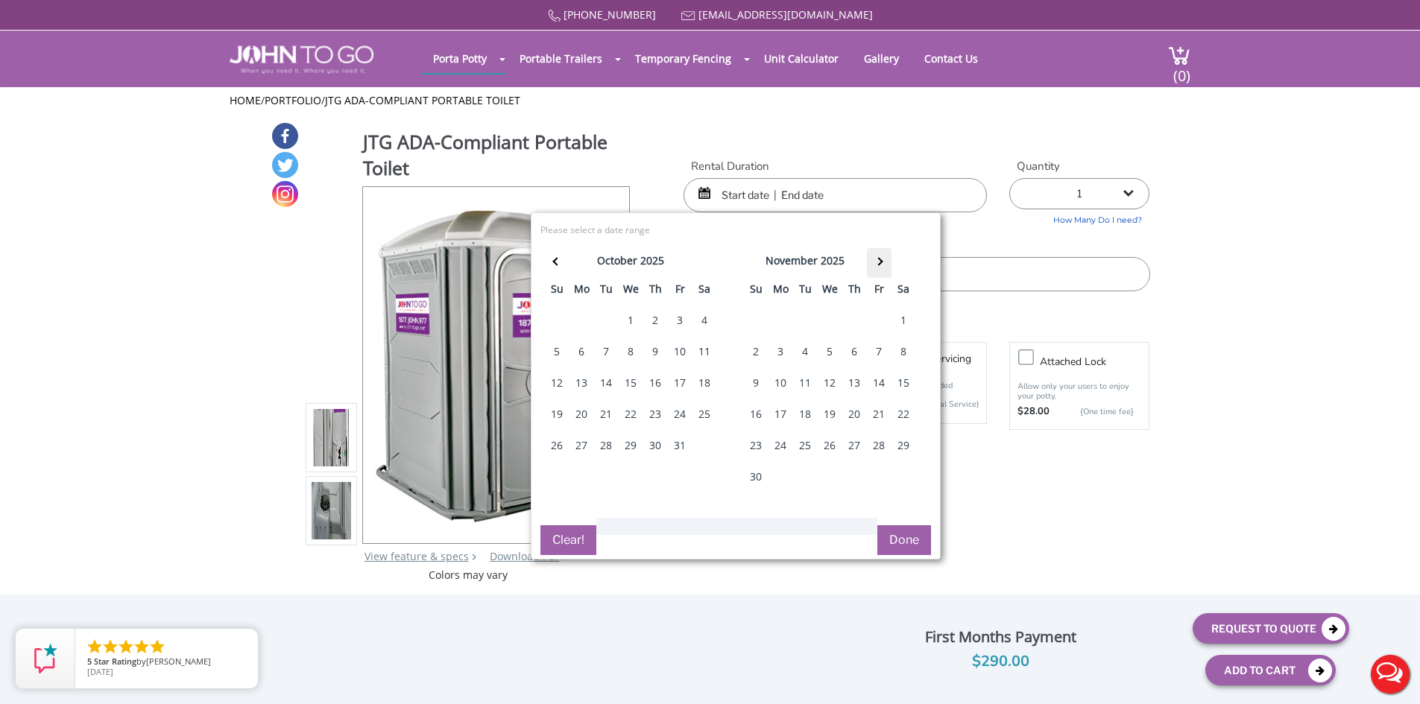
click at [873, 253] on th at bounding box center [879, 263] width 25 height 30
click at [901, 345] on div "13" at bounding box center [903, 352] width 24 height 30
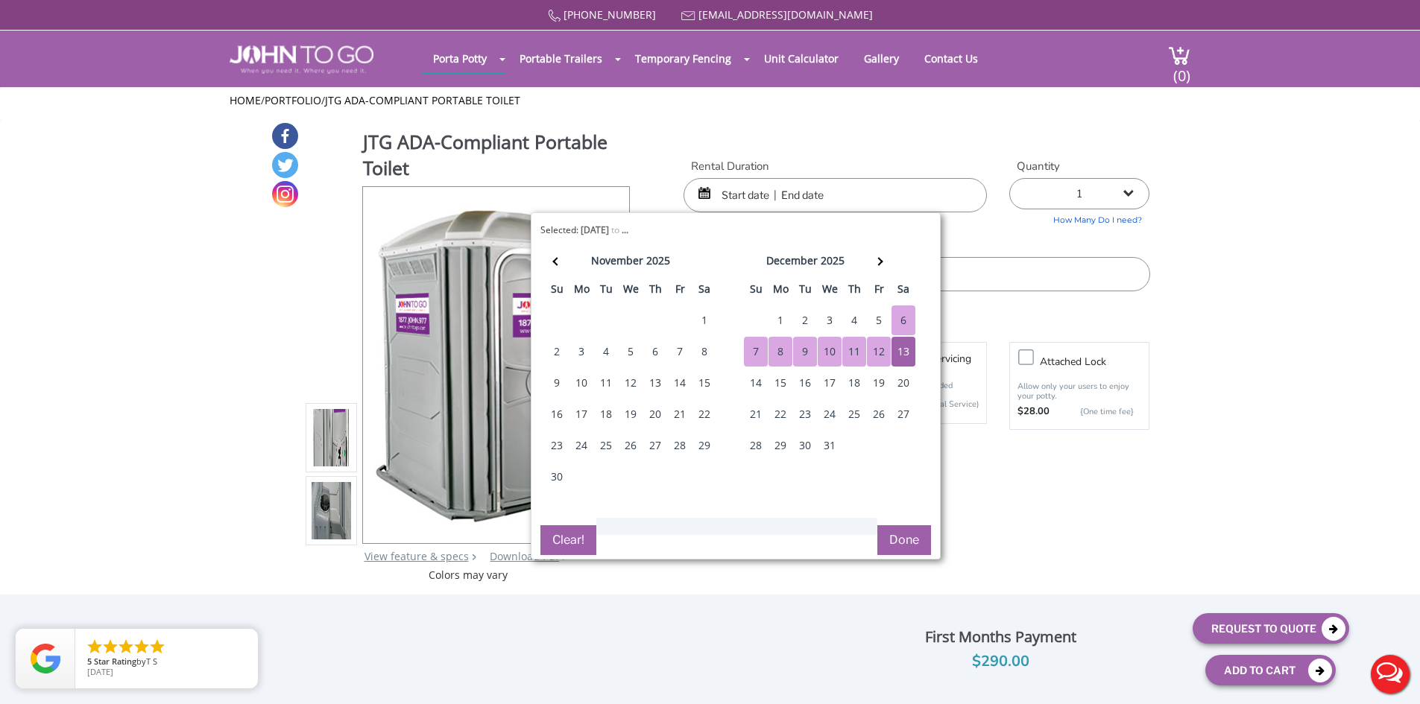
click at [966, 279] on input "text" at bounding box center [916, 274] width 466 height 34
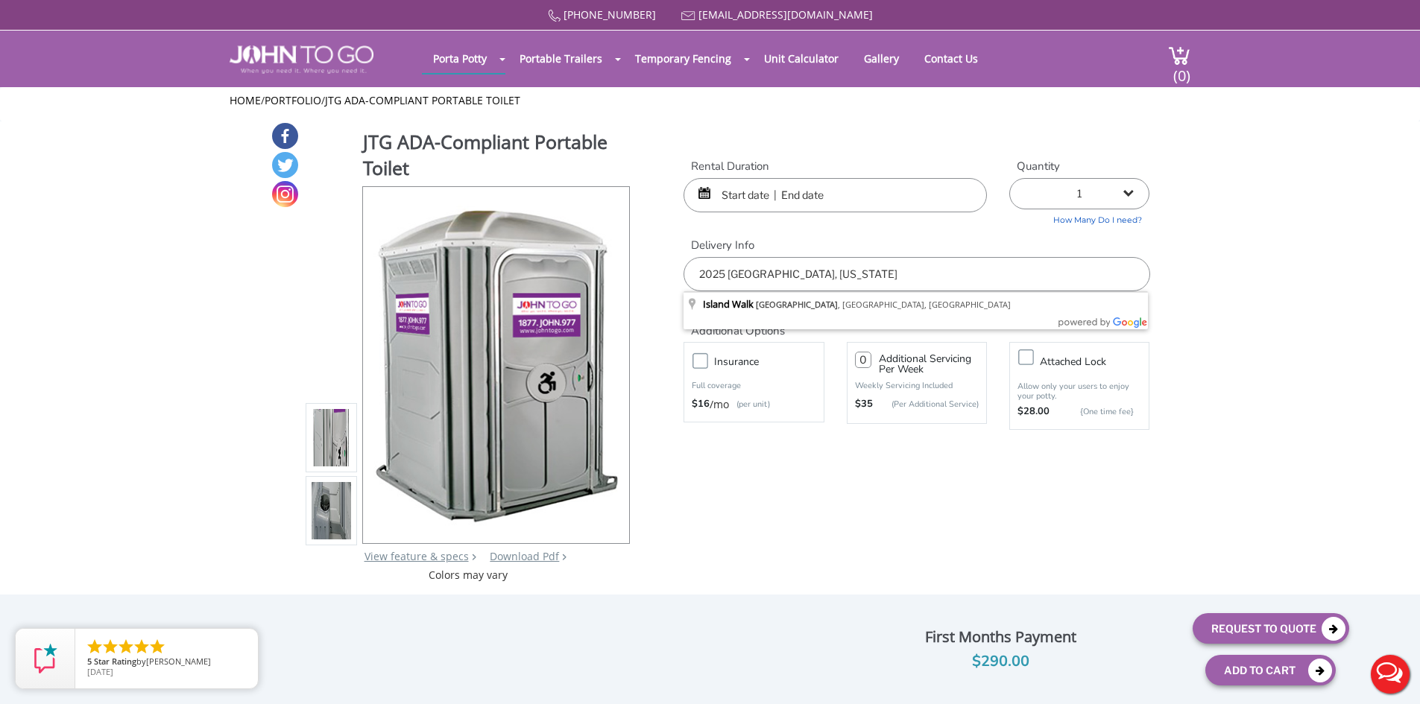
type input "2025 COLLIER COUNTY HEART WALK, FLORIDA"
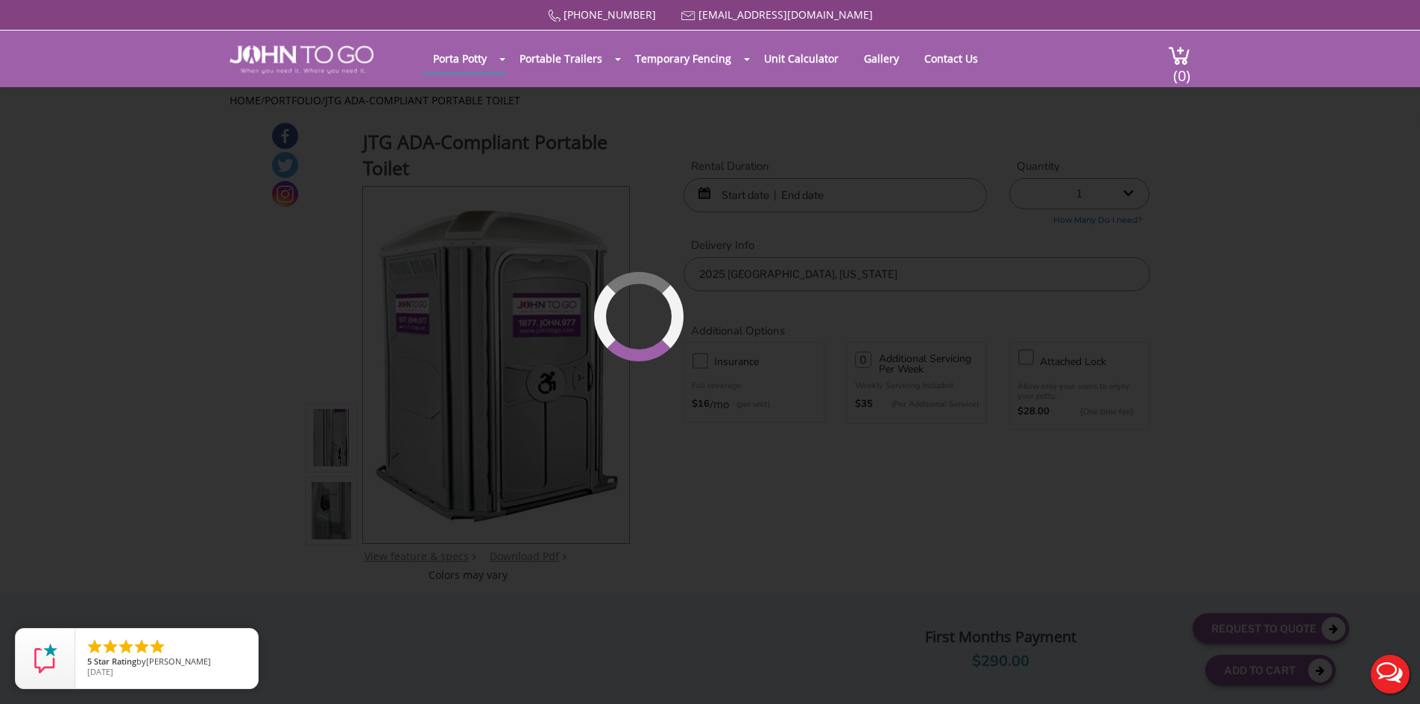
type input "0"
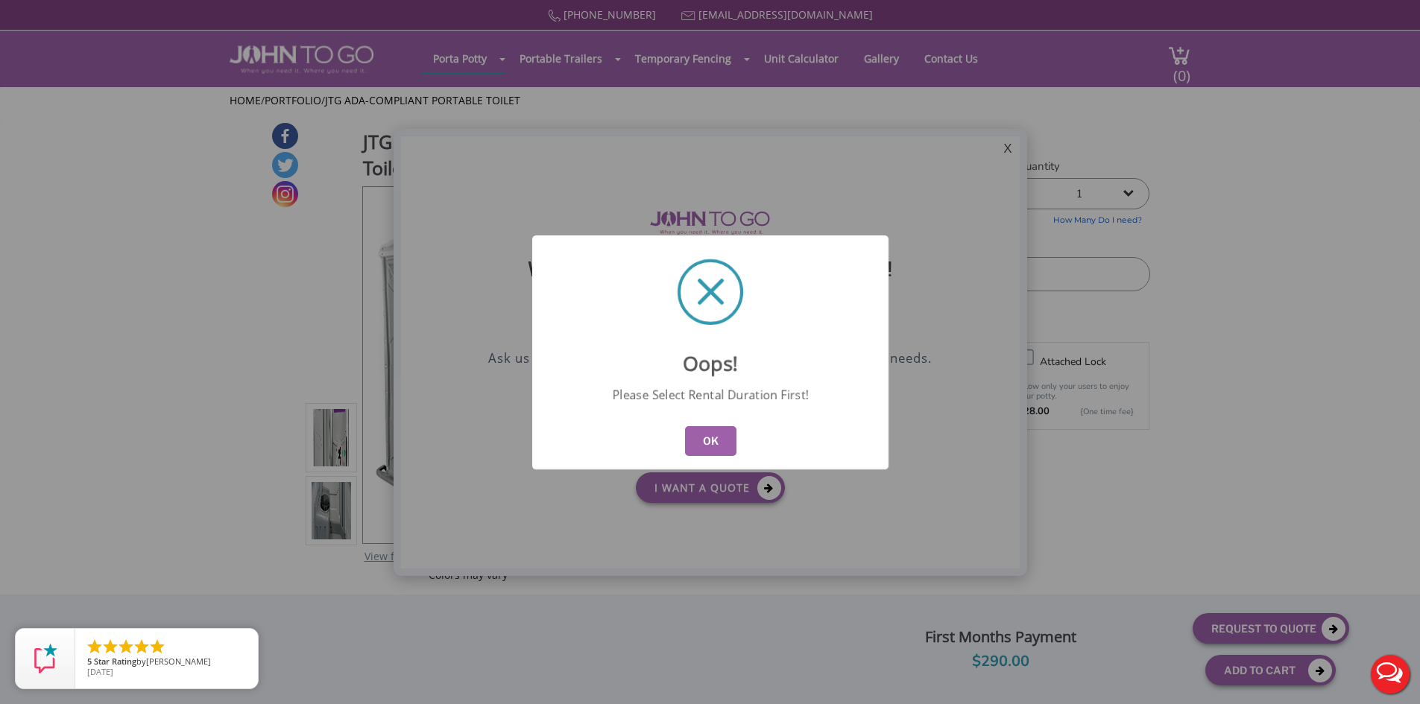
click at [700, 441] on button "OK" at bounding box center [709, 441] width 51 height 30
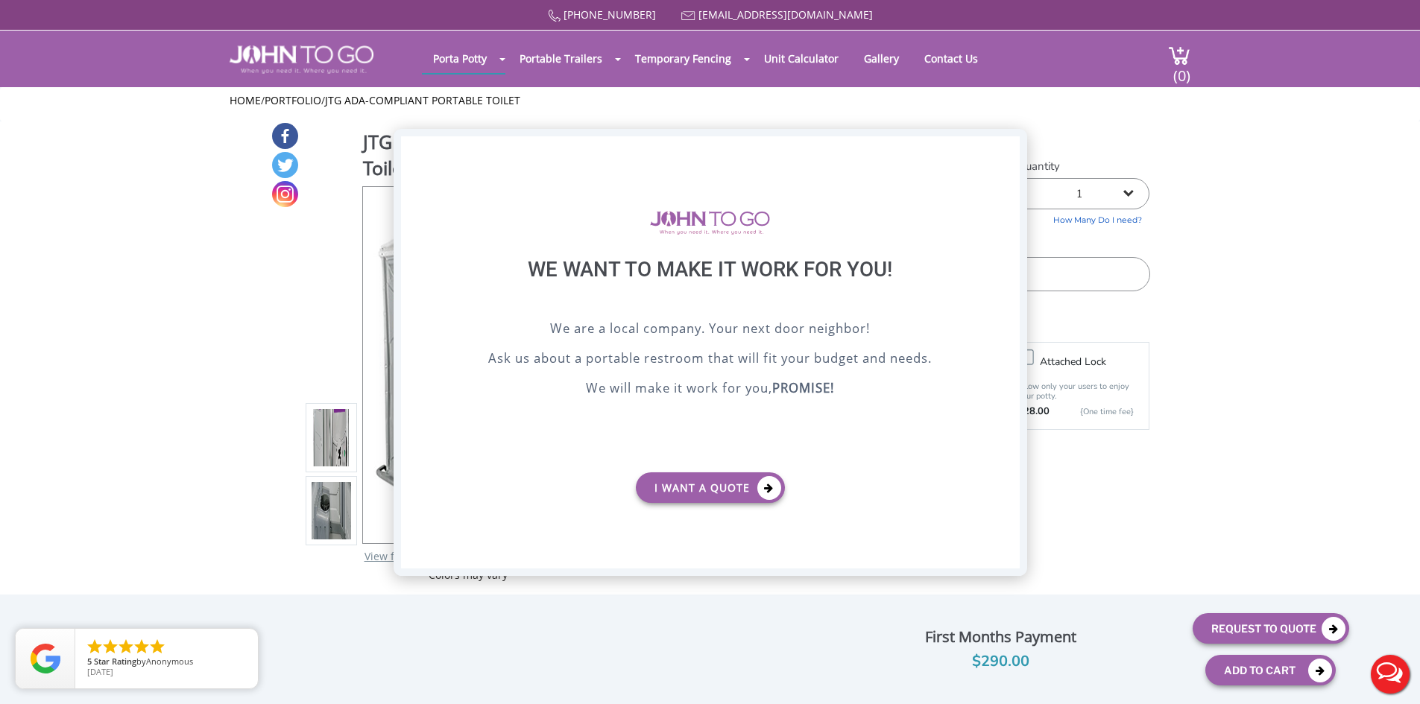
click at [1017, 149] on div "X" at bounding box center [1007, 148] width 23 height 25
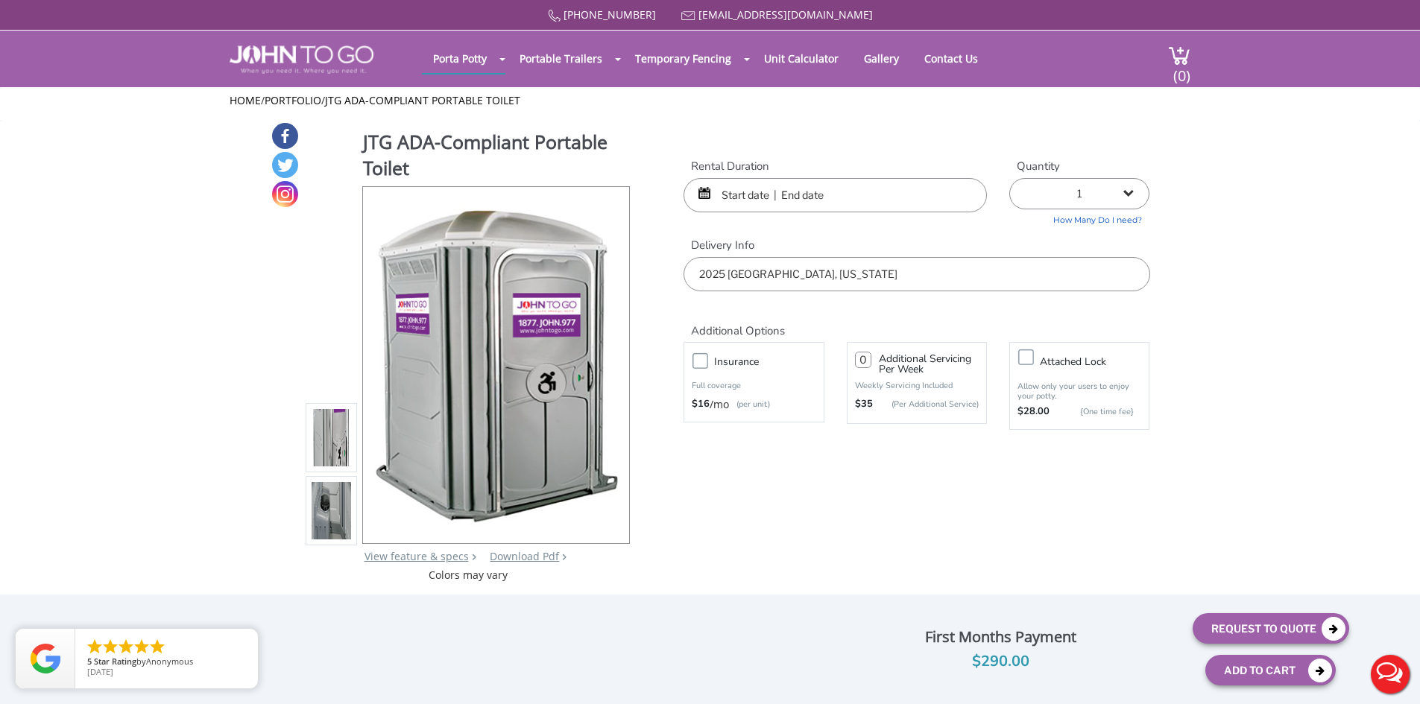
click at [911, 184] on input "text" at bounding box center [834, 195] width 303 height 34
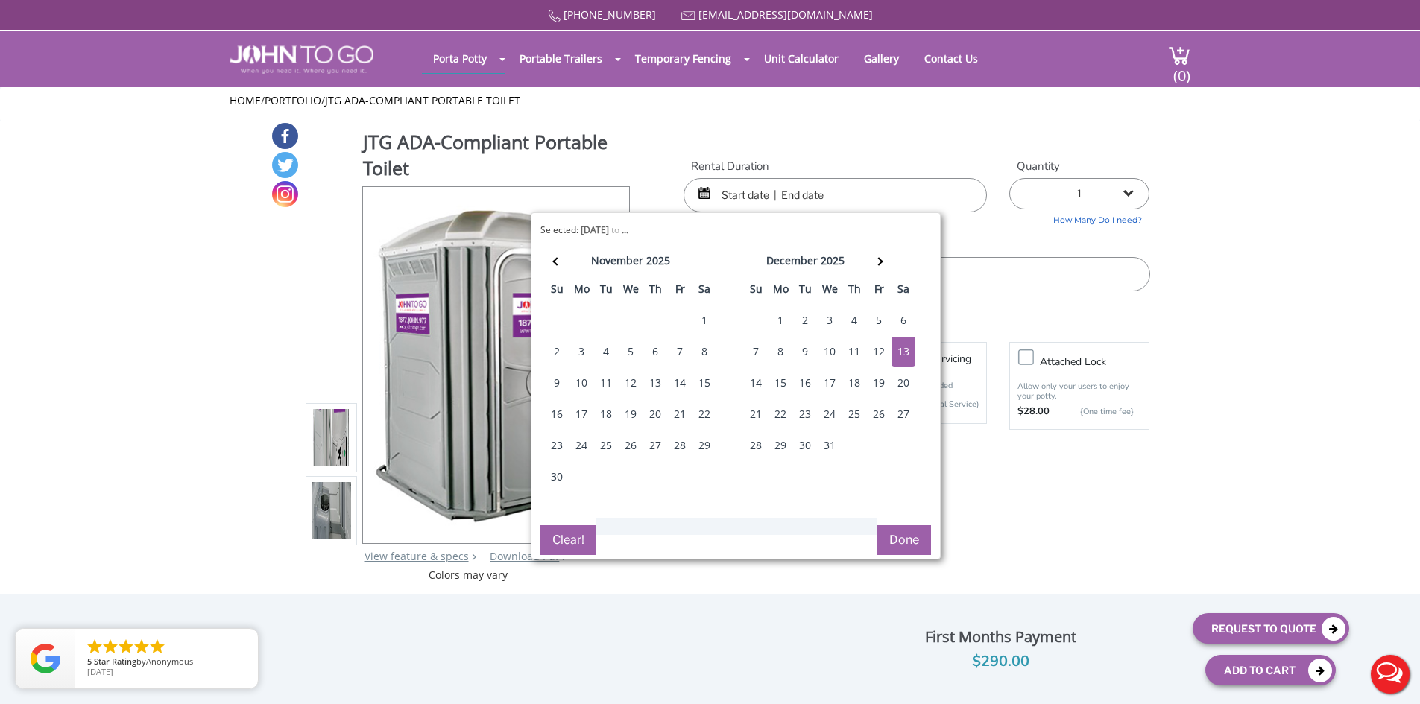
click at [905, 359] on div "13" at bounding box center [903, 352] width 24 height 30
type input "12/13/2025 to 12/13/2025"
click at [894, 207] on input "12/13/2025 to 12/13/2025" at bounding box center [834, 195] width 303 height 34
click at [1006, 301] on div "Additional Options" at bounding box center [916, 314] width 488 height 47
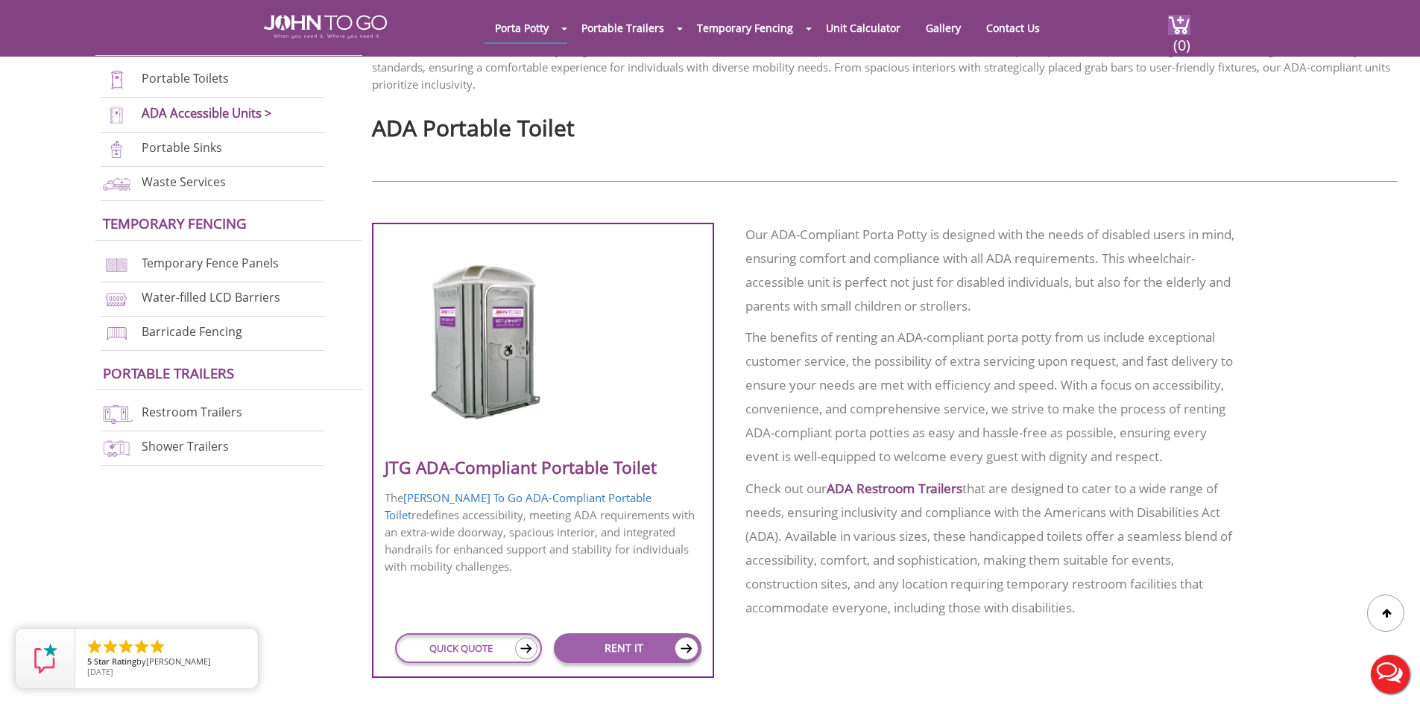
scroll to position [447, 0]
